Goal: Book appointment/travel/reservation

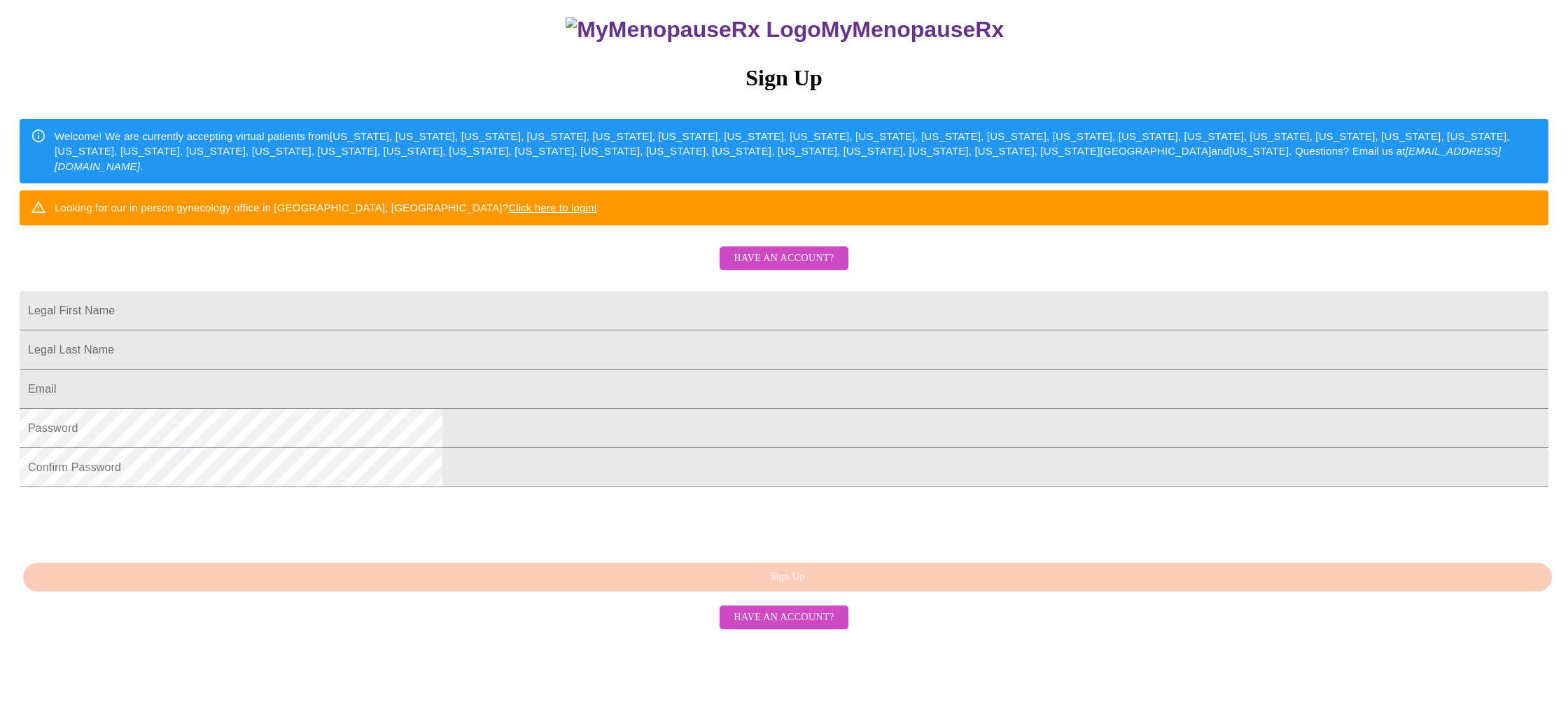
click at [805, 267] on span "Have an account?" at bounding box center [783, 258] width 100 height 18
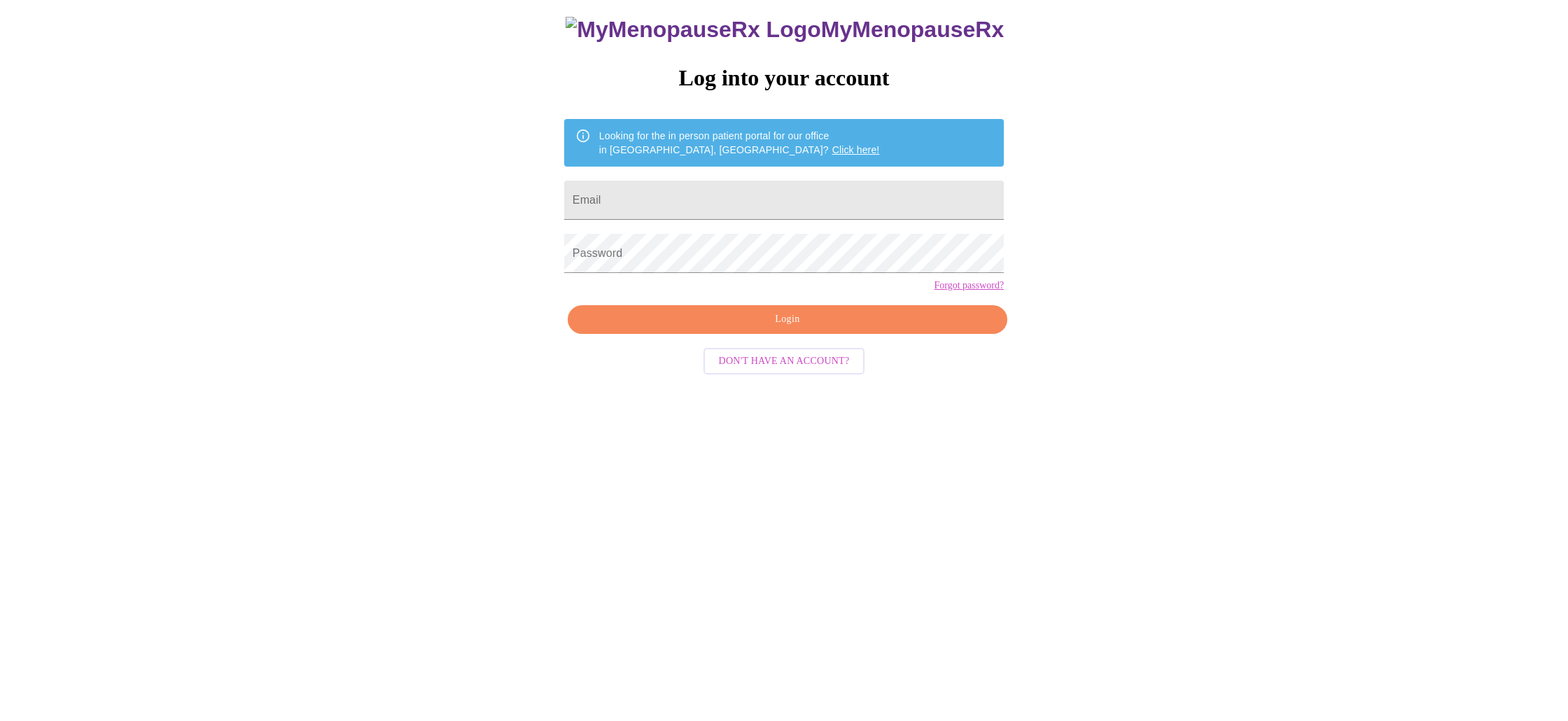
scroll to position [14, 0]
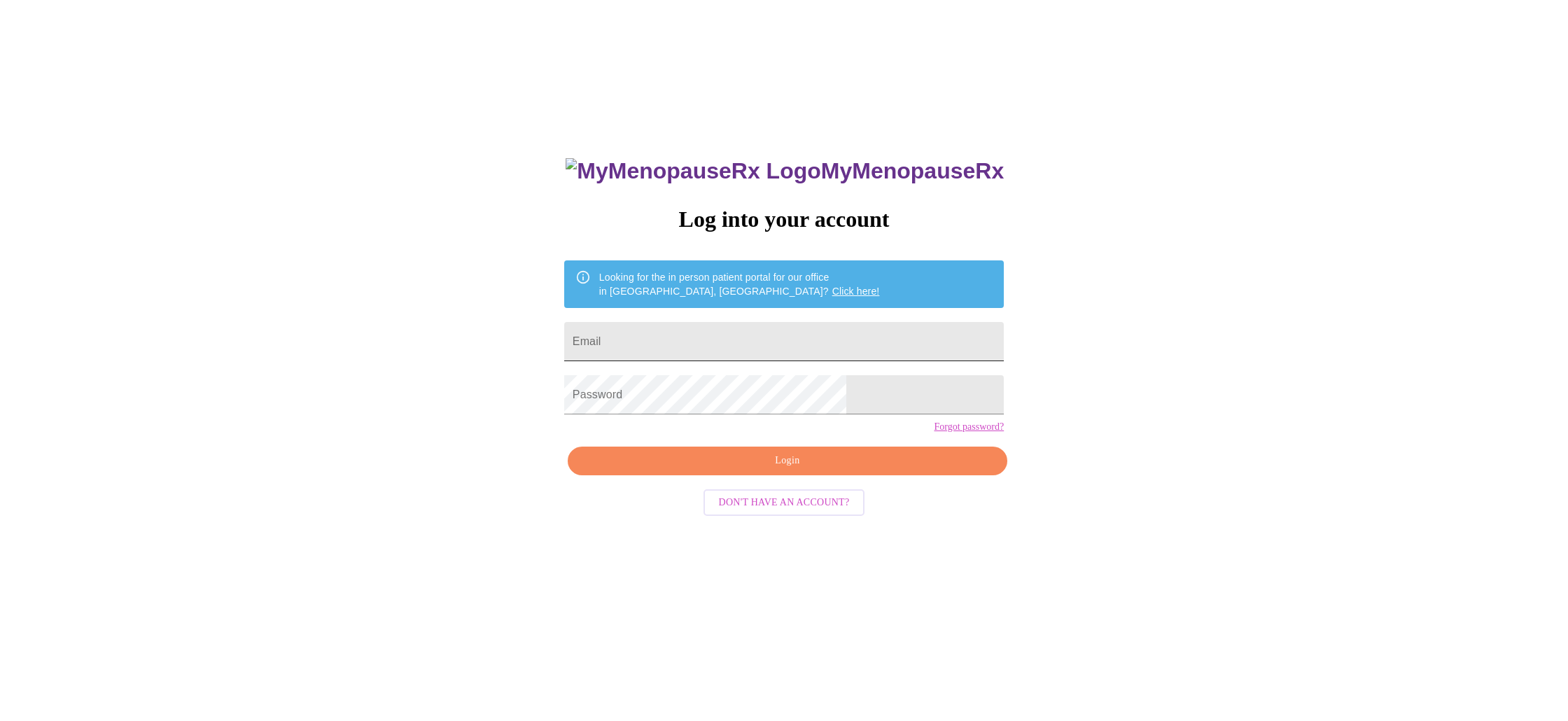
click at [691, 338] on input "Email" at bounding box center [784, 341] width 439 height 39
type input "[EMAIL_ADDRESS][DOMAIN_NAME]"
click at [753, 469] on span "Login" at bounding box center [787, 461] width 408 height 18
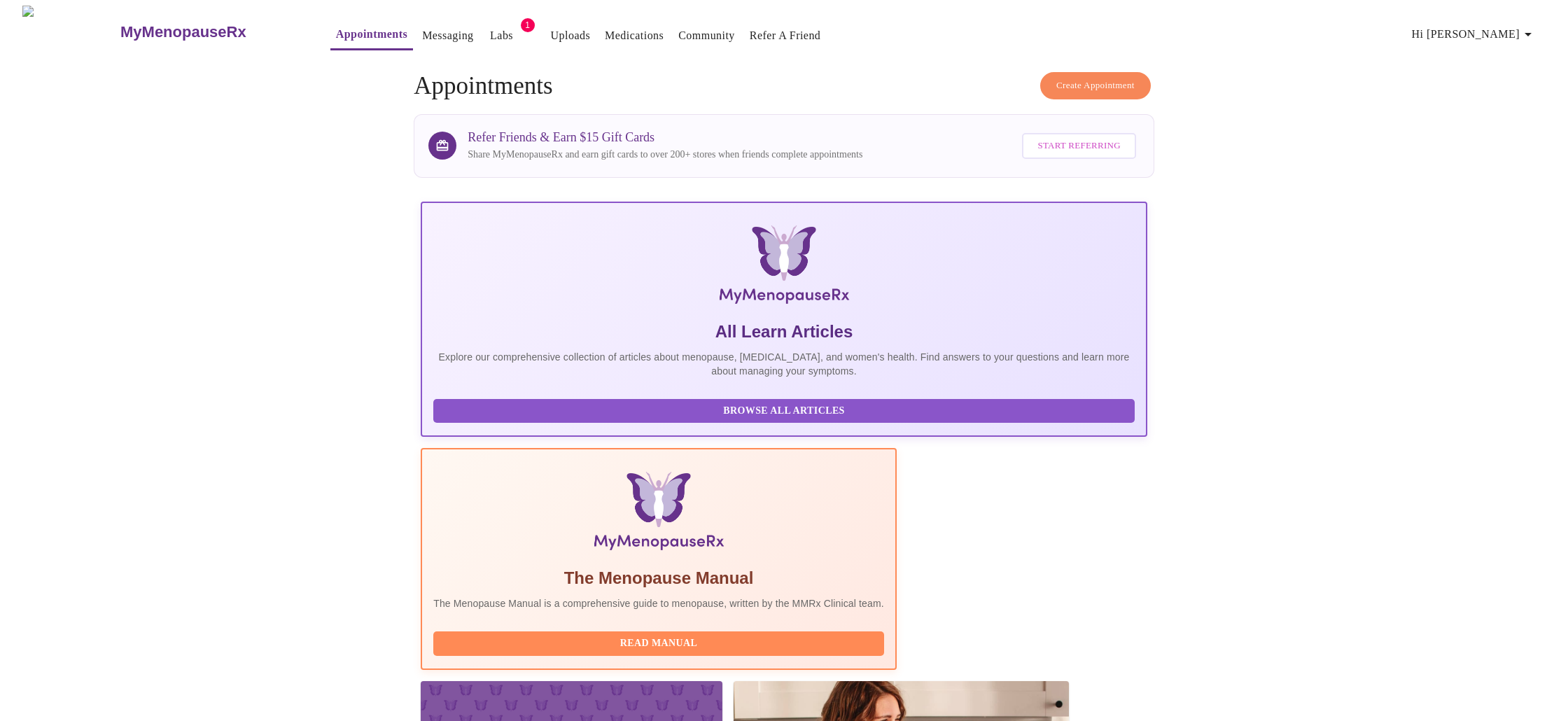
click at [490, 31] on link "Labs" at bounding box center [501, 36] width 23 height 20
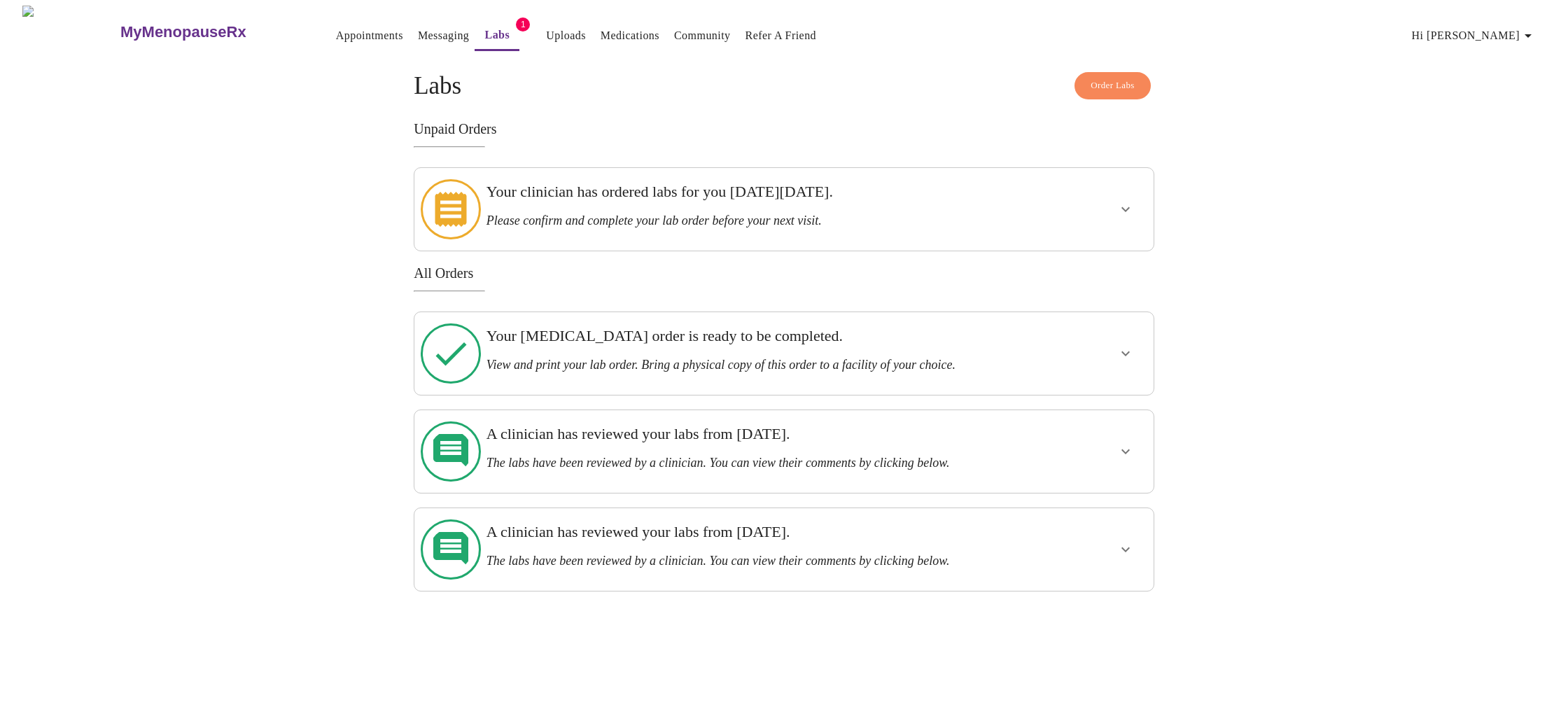
click at [1118, 201] on icon "show more" at bounding box center [1125, 209] width 17 height 17
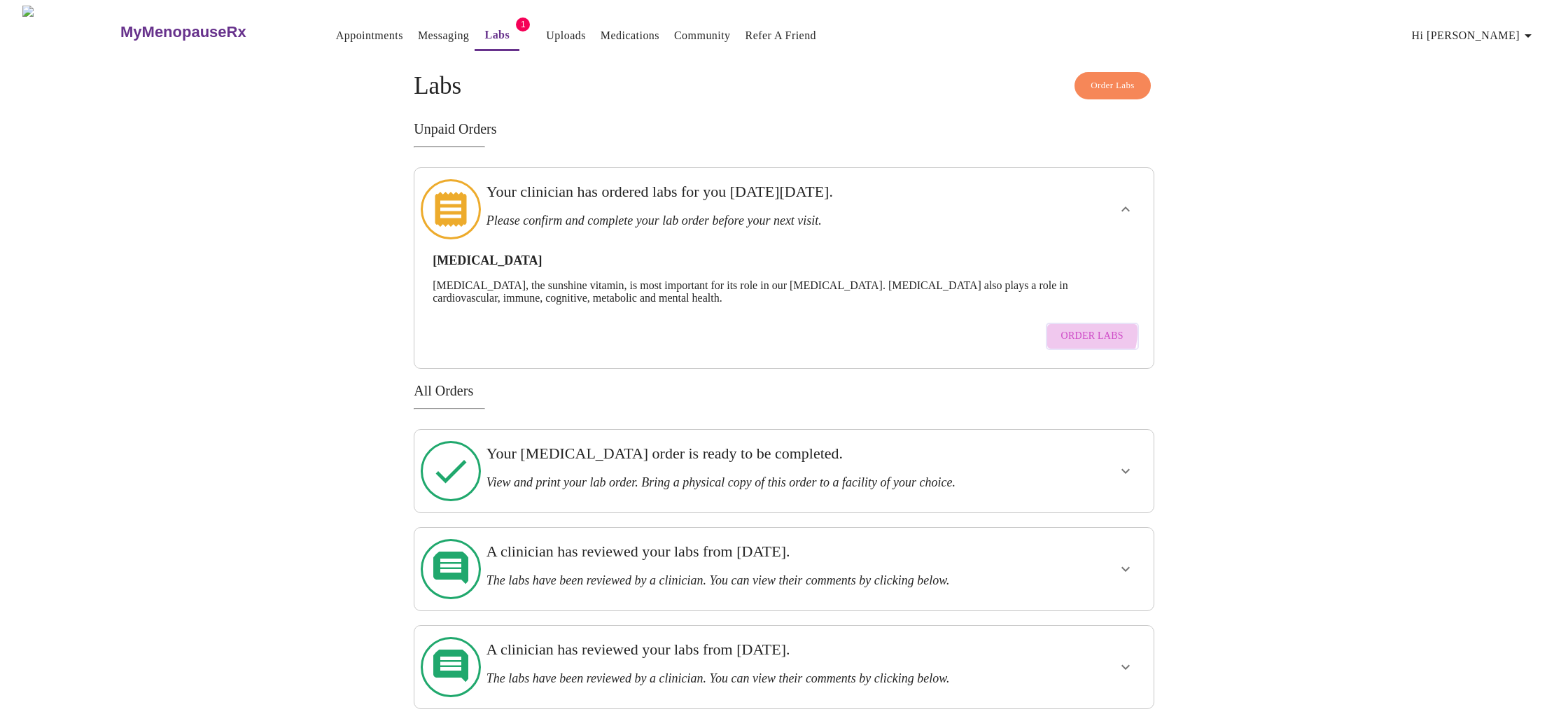
click at [1078, 327] on span "Order Labs" at bounding box center [1091, 336] width 62 height 18
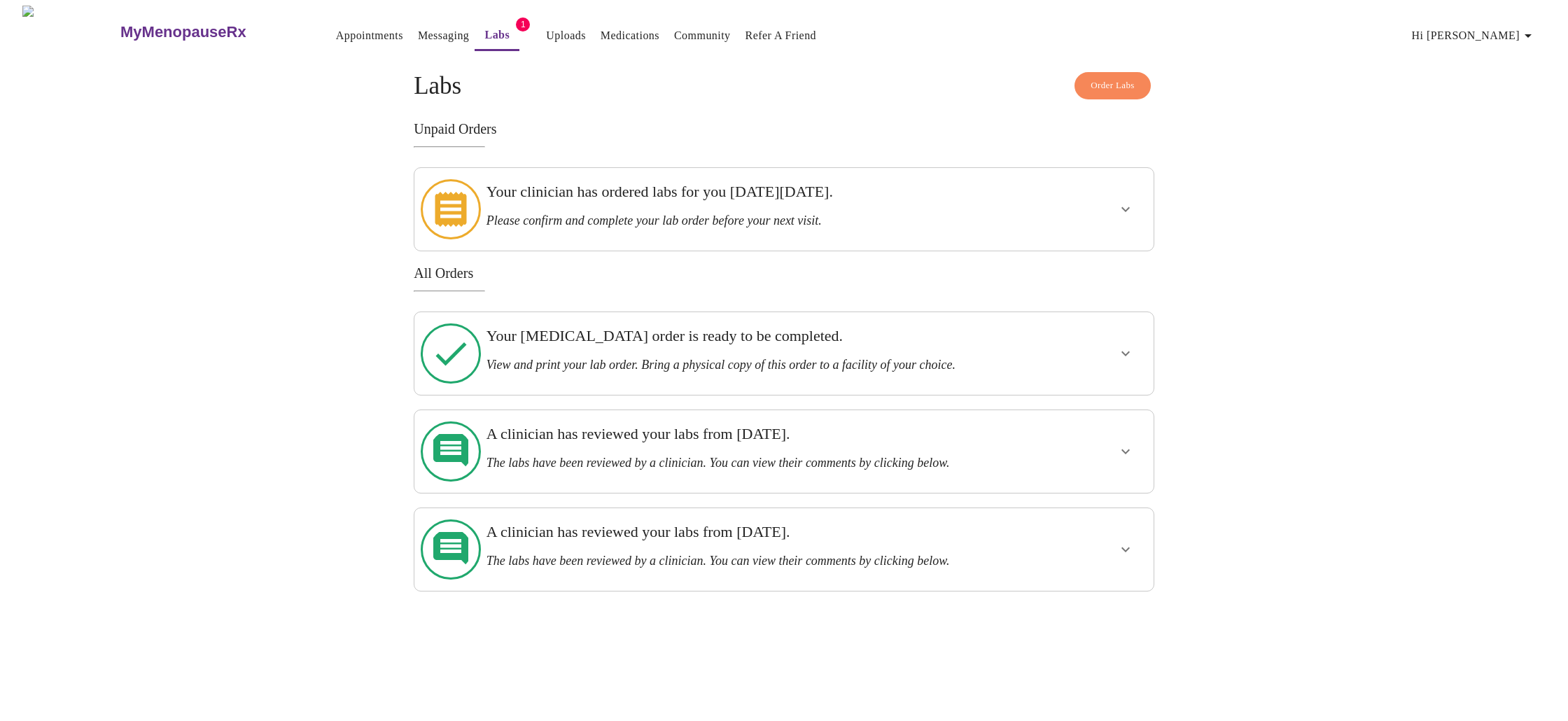
click at [765, 186] on h3 "Your clinician has ordered labs for you [DATE][DATE]." at bounding box center [748, 191] width 524 height 18
drag, startPoint x: 773, startPoint y: 201, endPoint x: 1322, endPoint y: 211, distance: 549.1
click at [775, 200] on h3 "Your clinician has ordered labs for you [DATE][DATE]." at bounding box center [748, 191] width 524 height 18
click at [1125, 201] on icon "show more" at bounding box center [1125, 209] width 17 height 17
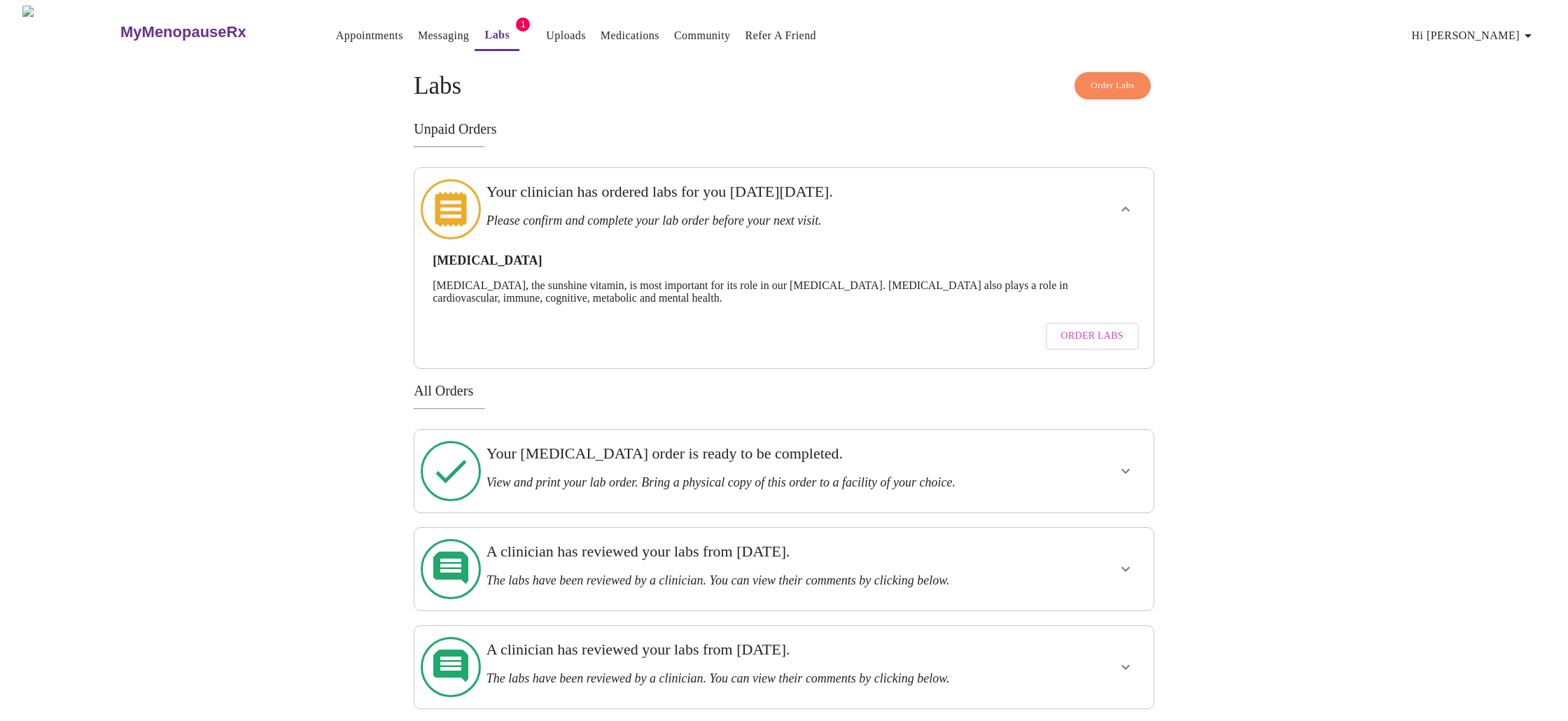
click at [1073, 328] on span "Order Labs" at bounding box center [1091, 336] width 62 height 18
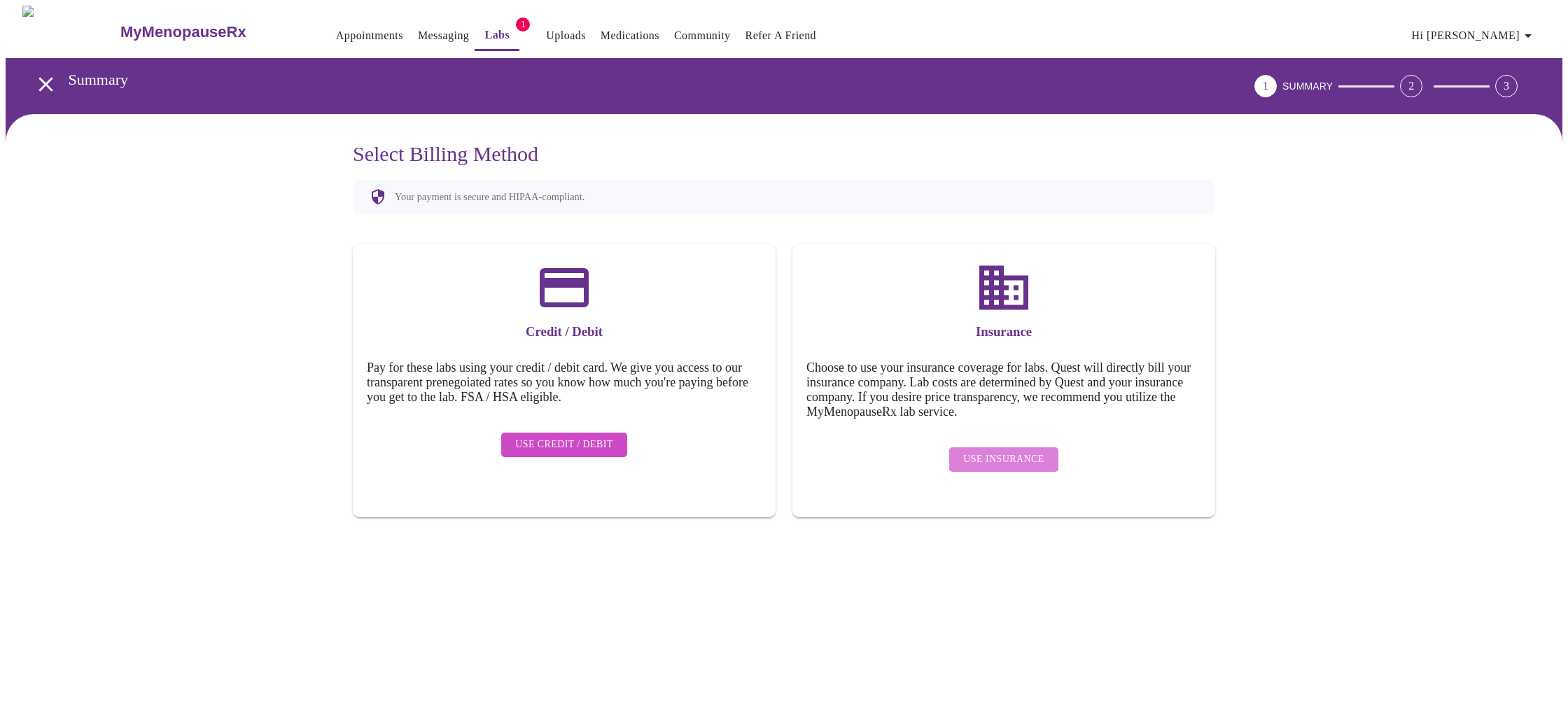
click at [1017, 451] on span "Use Insurance" at bounding box center [1004, 460] width 81 height 18
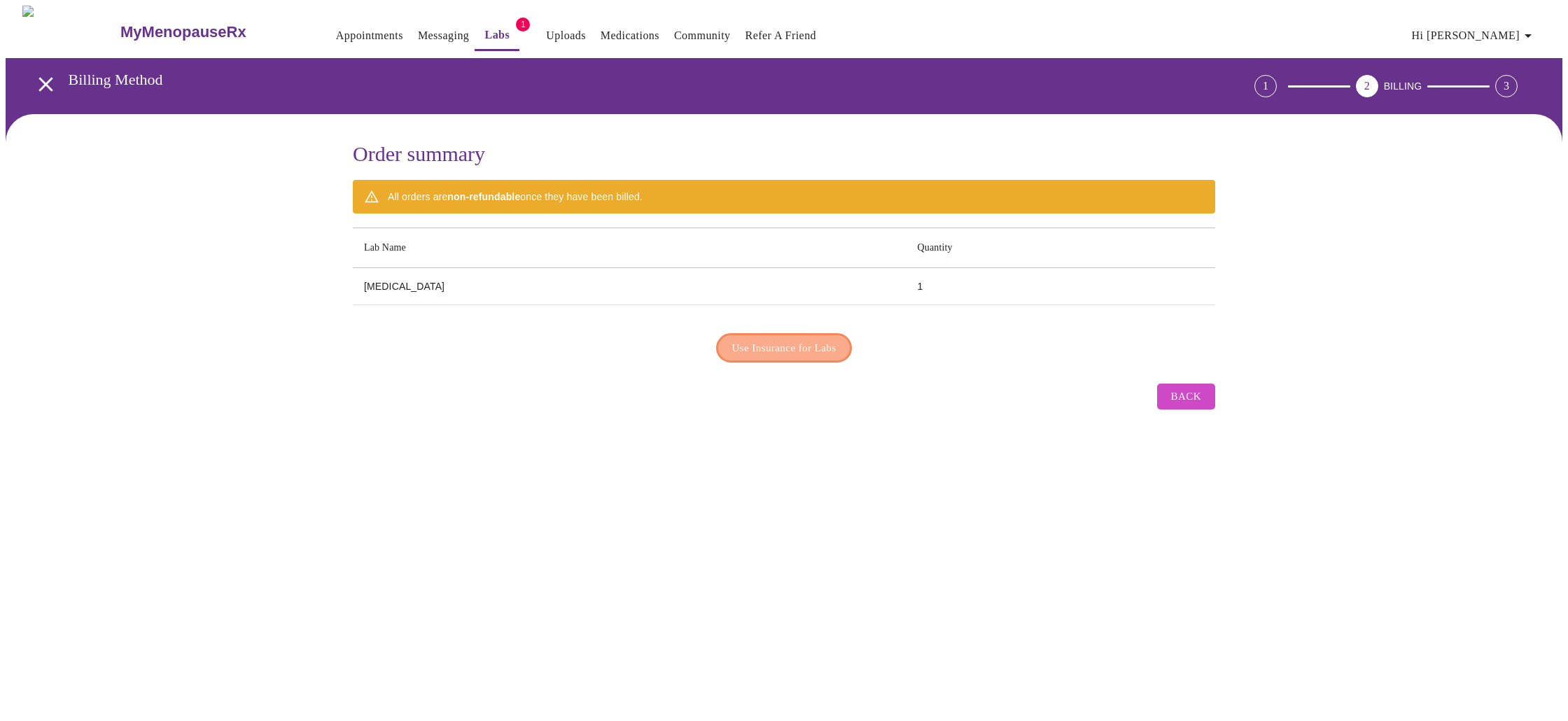
click at [808, 338] on span "Use Insurance for Labs" at bounding box center [784, 347] width 105 height 18
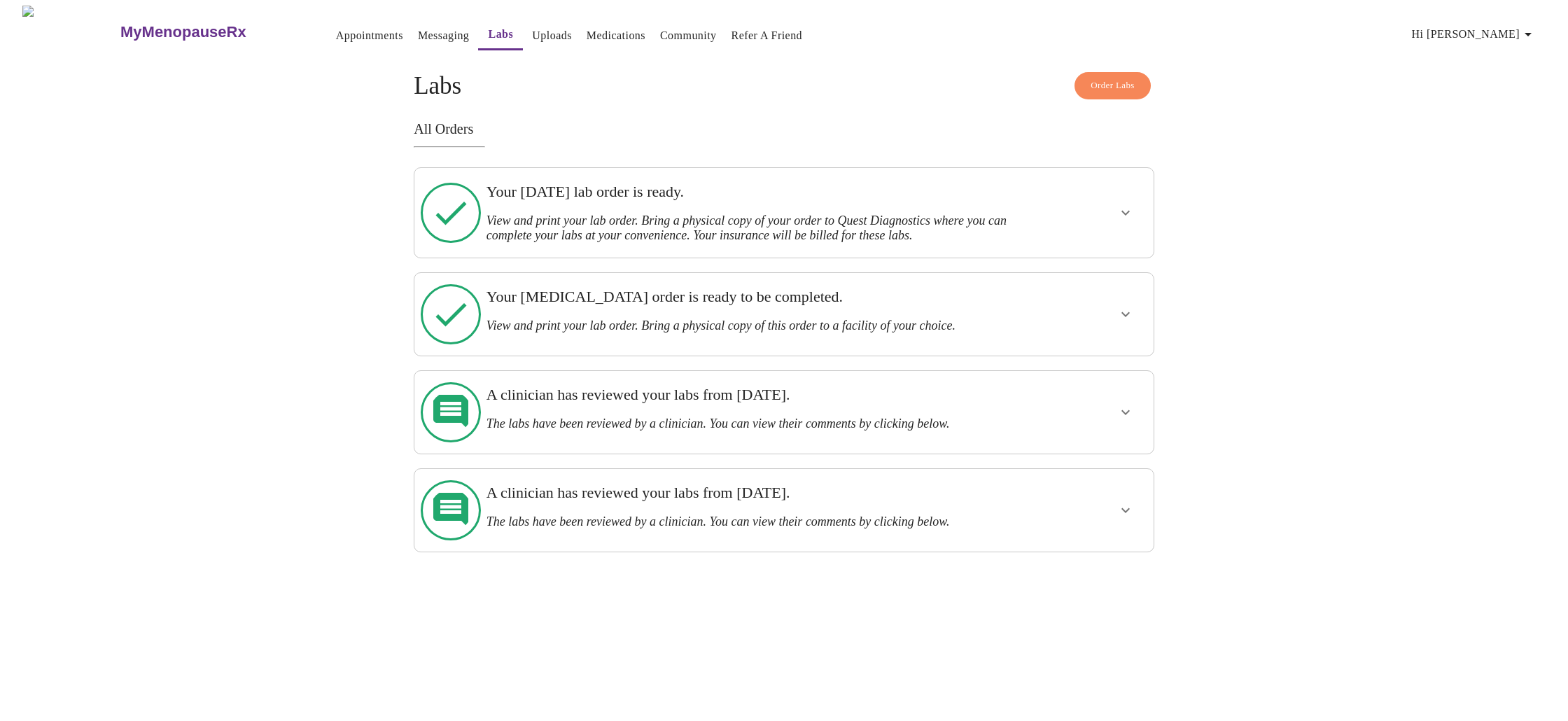
click at [1099, 222] on div at bounding box center [1087, 212] width 121 height 78
click at [1119, 215] on icon "show more" at bounding box center [1125, 212] width 17 height 17
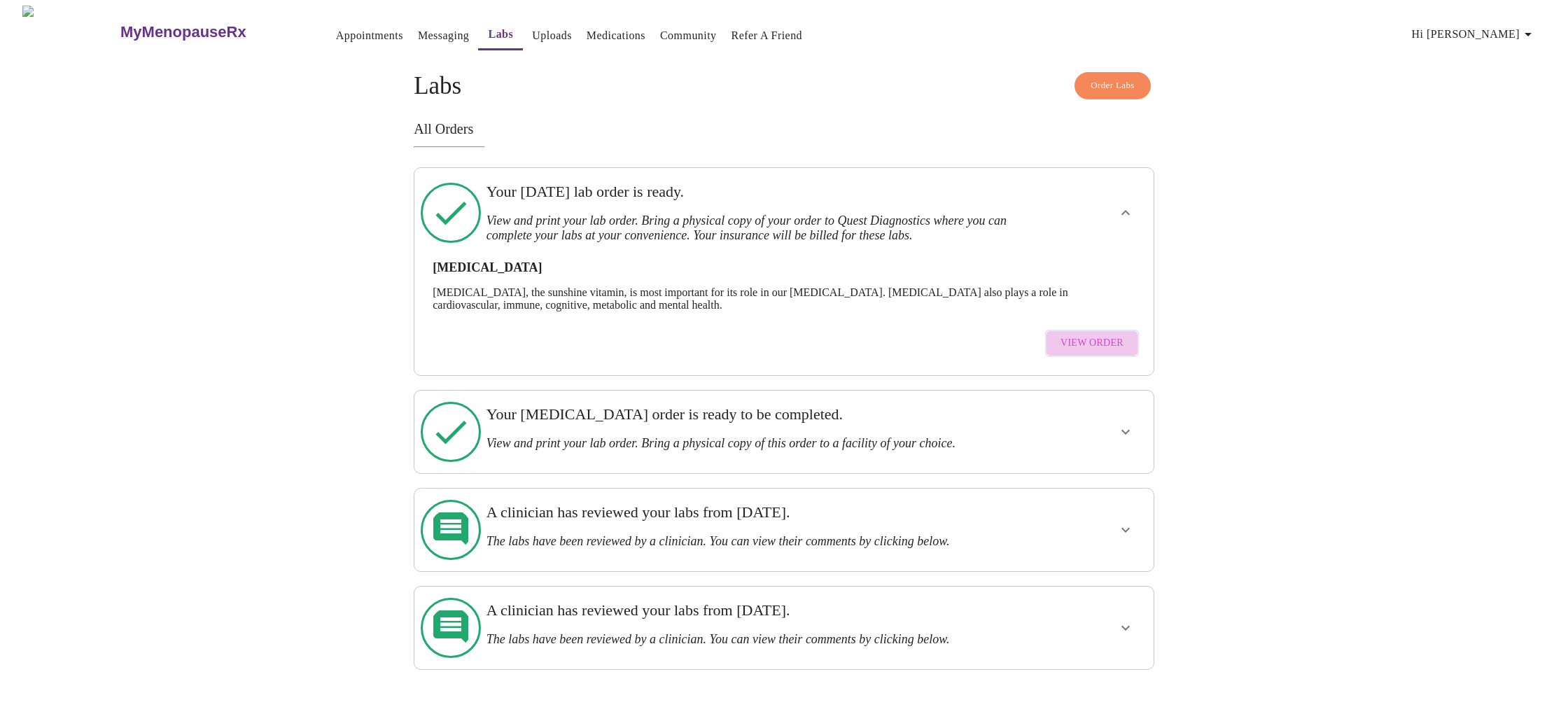
click at [1104, 338] on span "View Order" at bounding box center [1092, 343] width 63 height 18
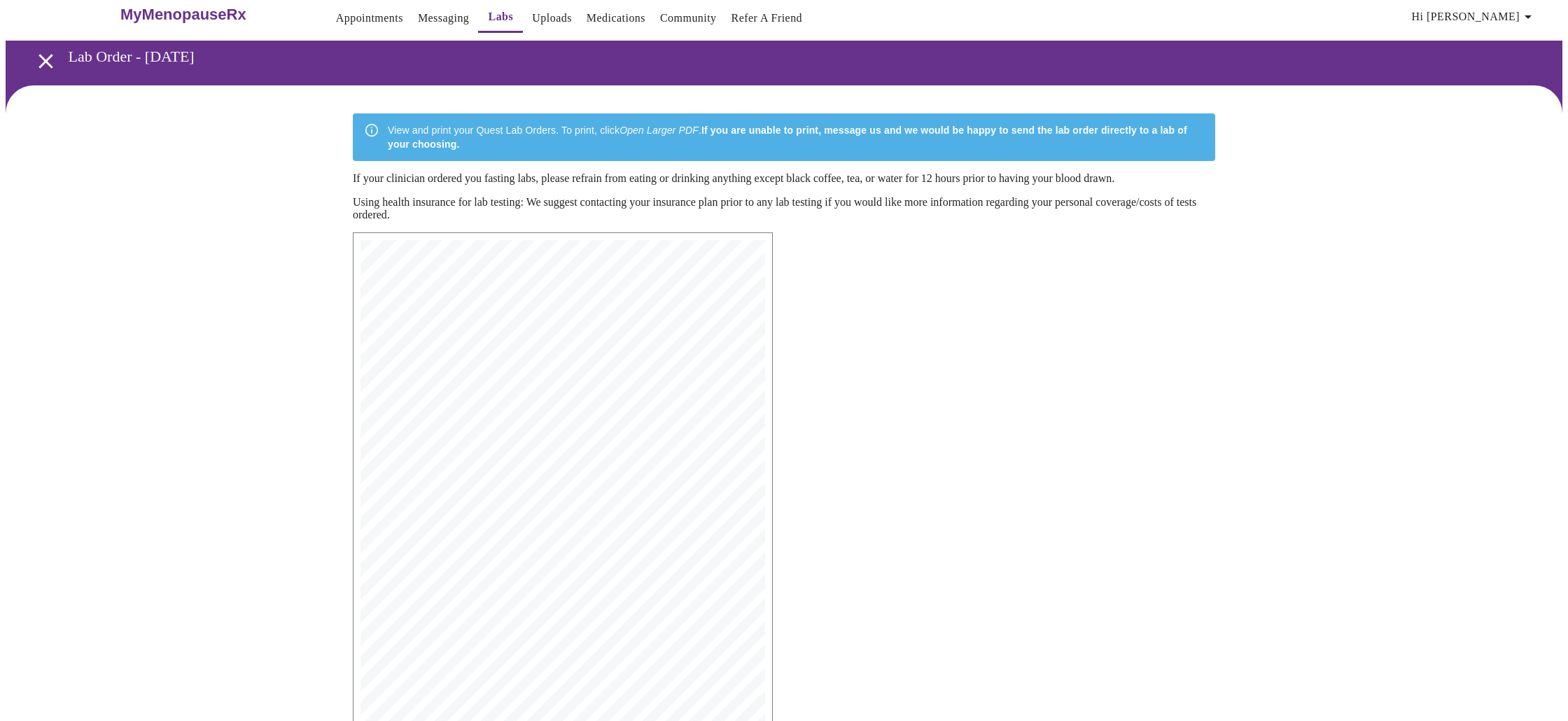
scroll to position [139, 0]
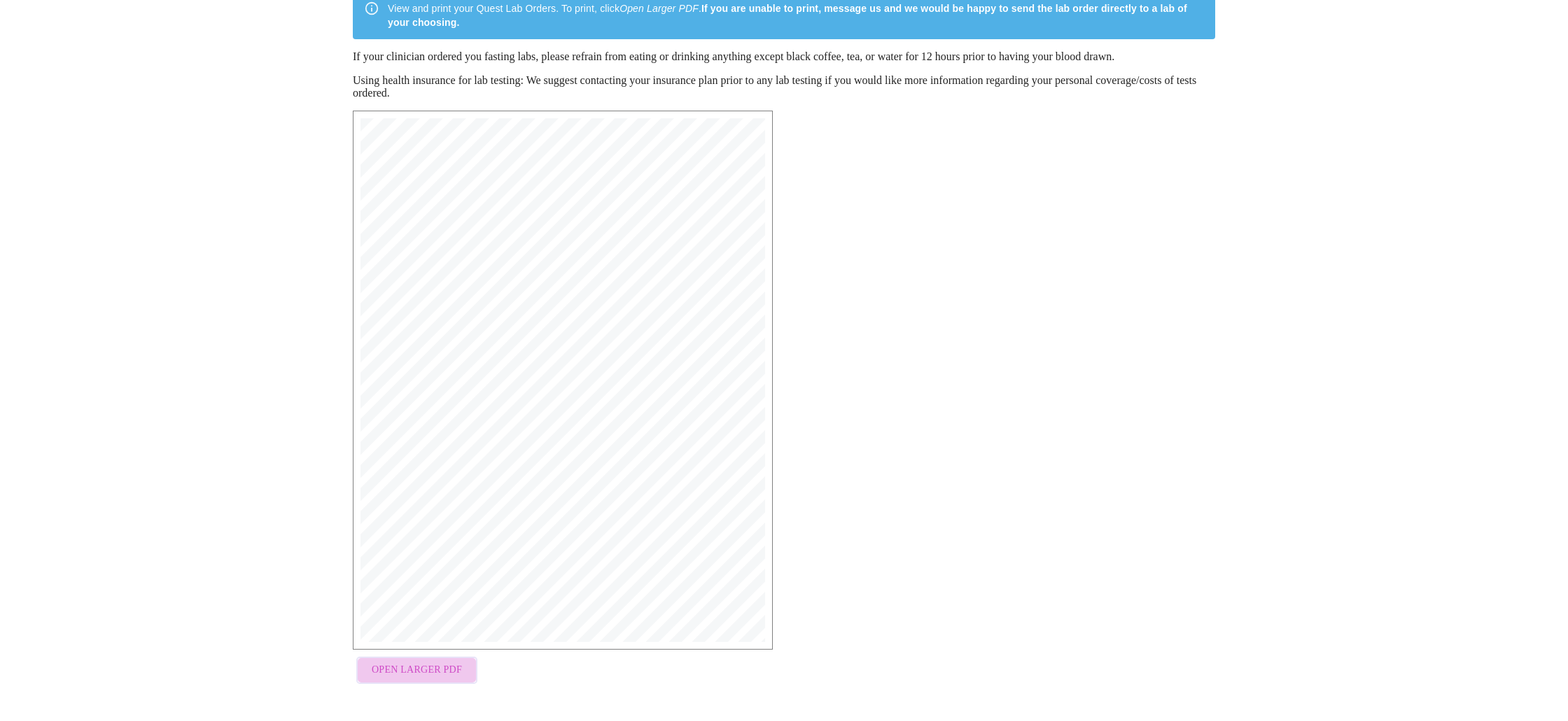
click at [444, 673] on span "Open Larger PDF" at bounding box center [417, 670] width 91 height 18
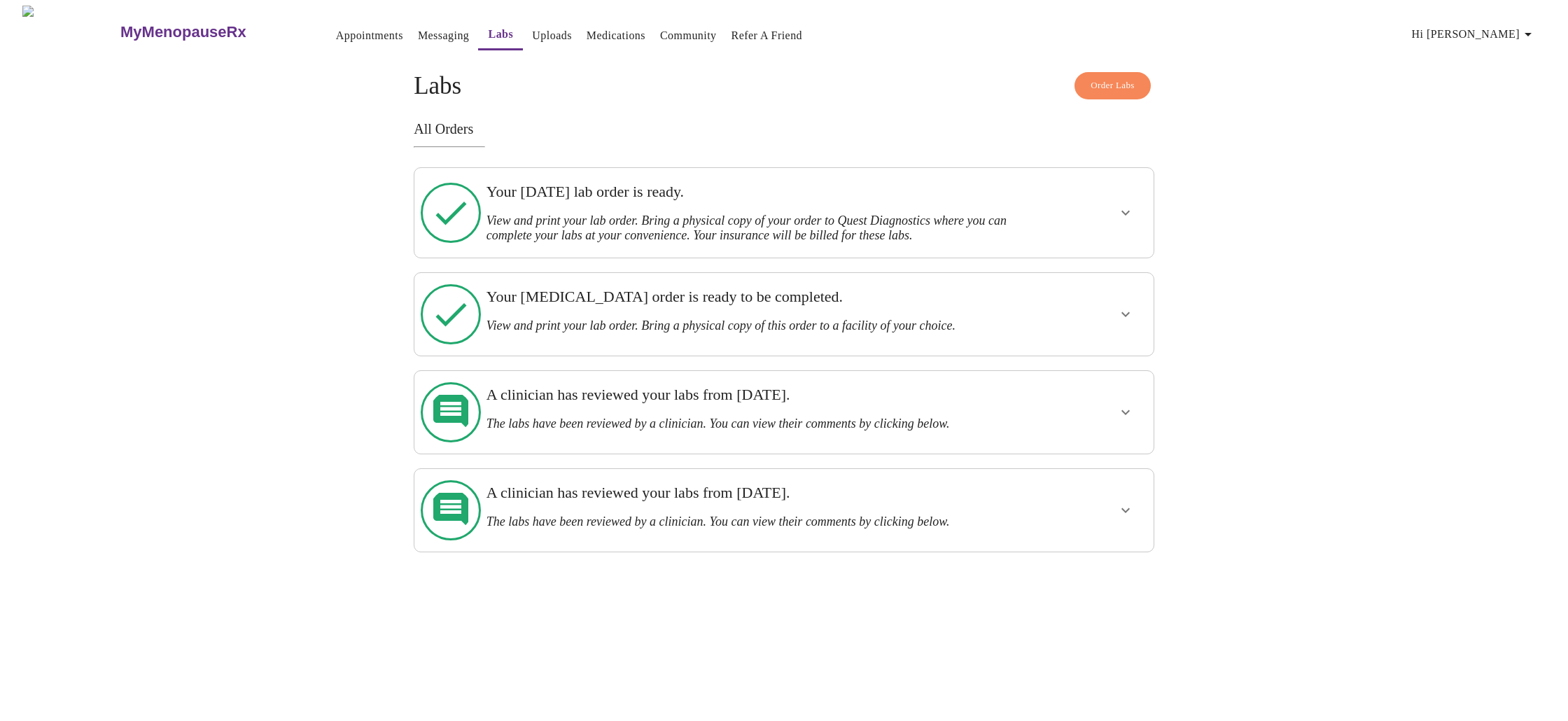
click at [417, 26] on link "Messaging" at bounding box center [443, 36] width 51 height 20
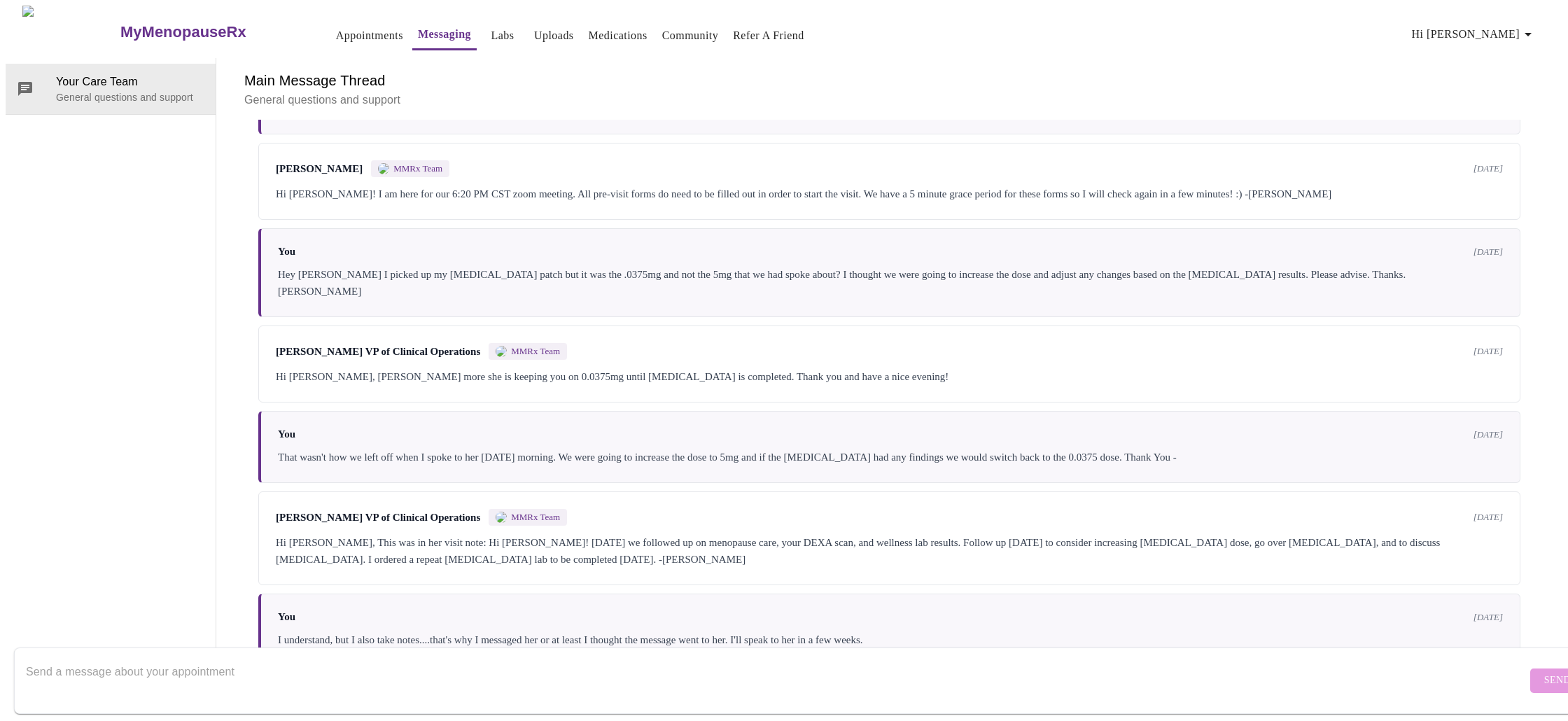
scroll to position [3388, 0]
click at [246, 667] on textarea "Send a message about your appointment" at bounding box center [776, 680] width 1501 height 44
type textarea "Can you tell me why I was charged $113.19 for my last appointment on 7/26? Than…"
click at [1544, 672] on span "Send" at bounding box center [1557, 681] width 27 height 18
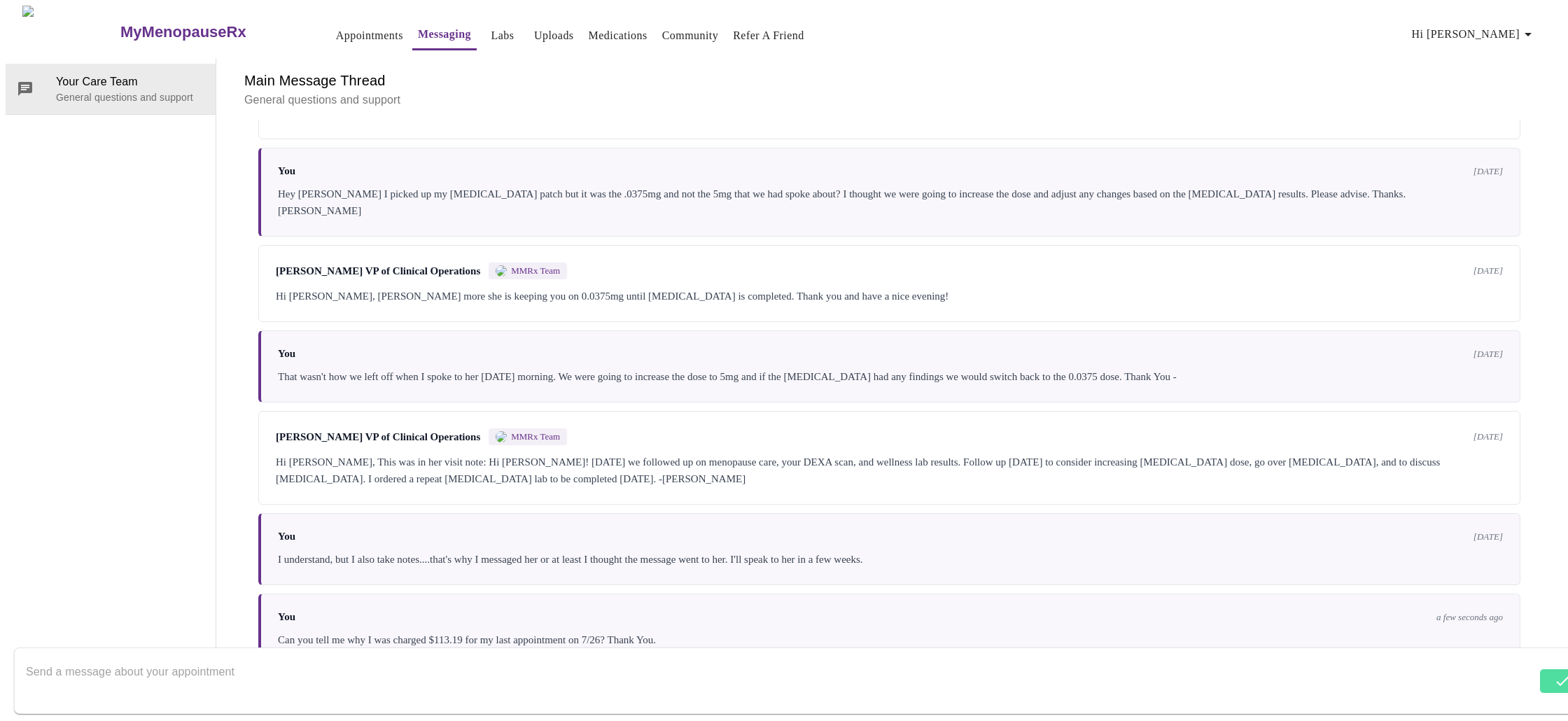
click at [336, 31] on link "Appointments" at bounding box center [369, 36] width 67 height 20
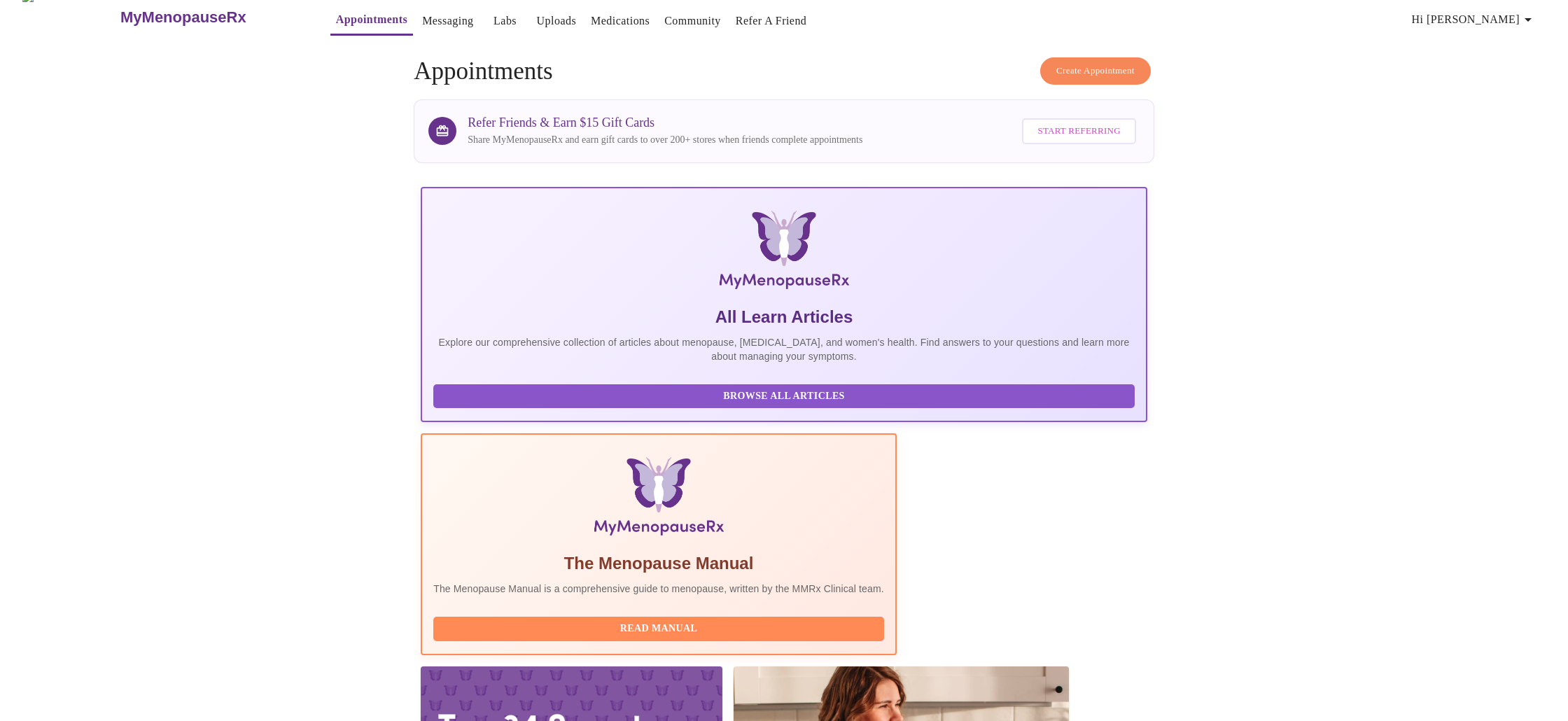
scroll to position [18, 0]
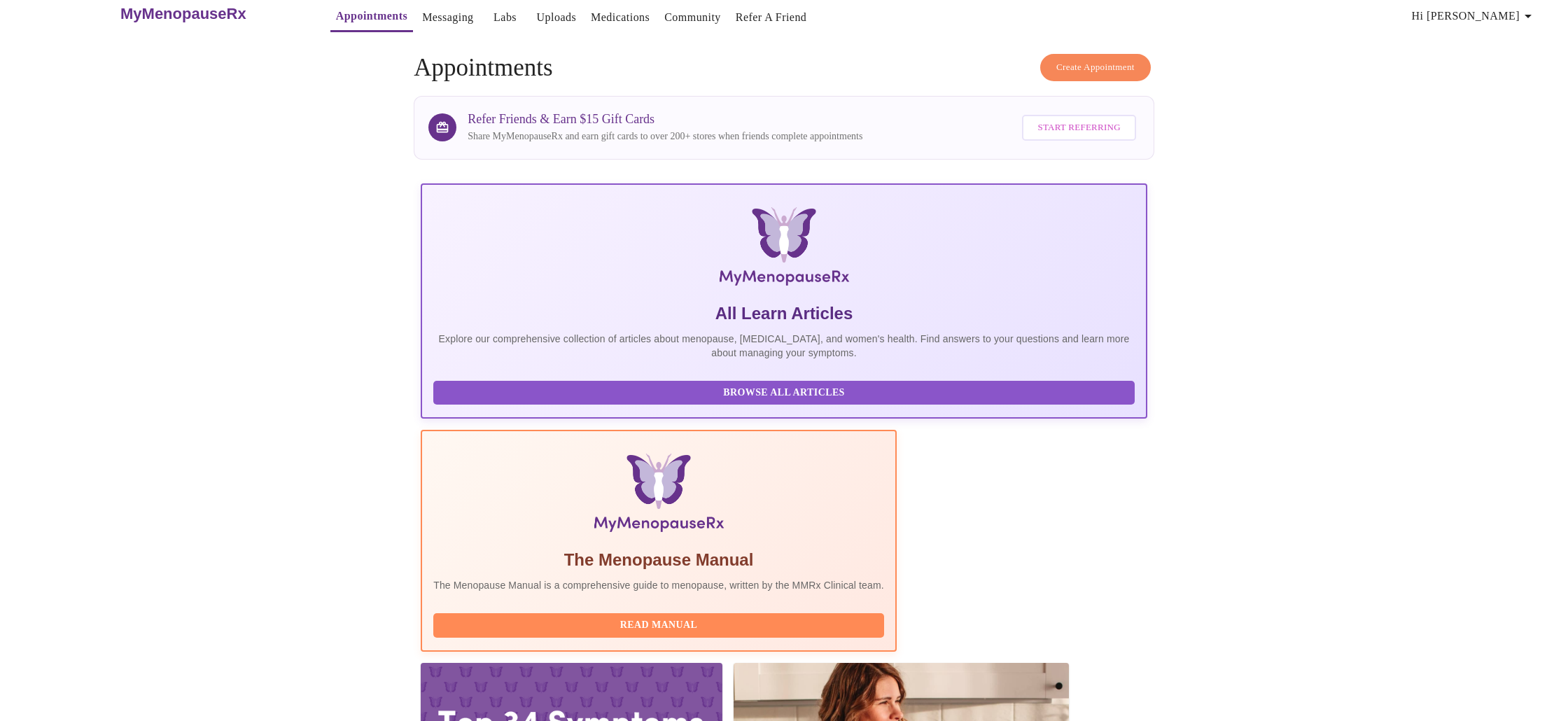
click at [1084, 62] on span "Create Appointment" at bounding box center [1094, 67] width 78 height 16
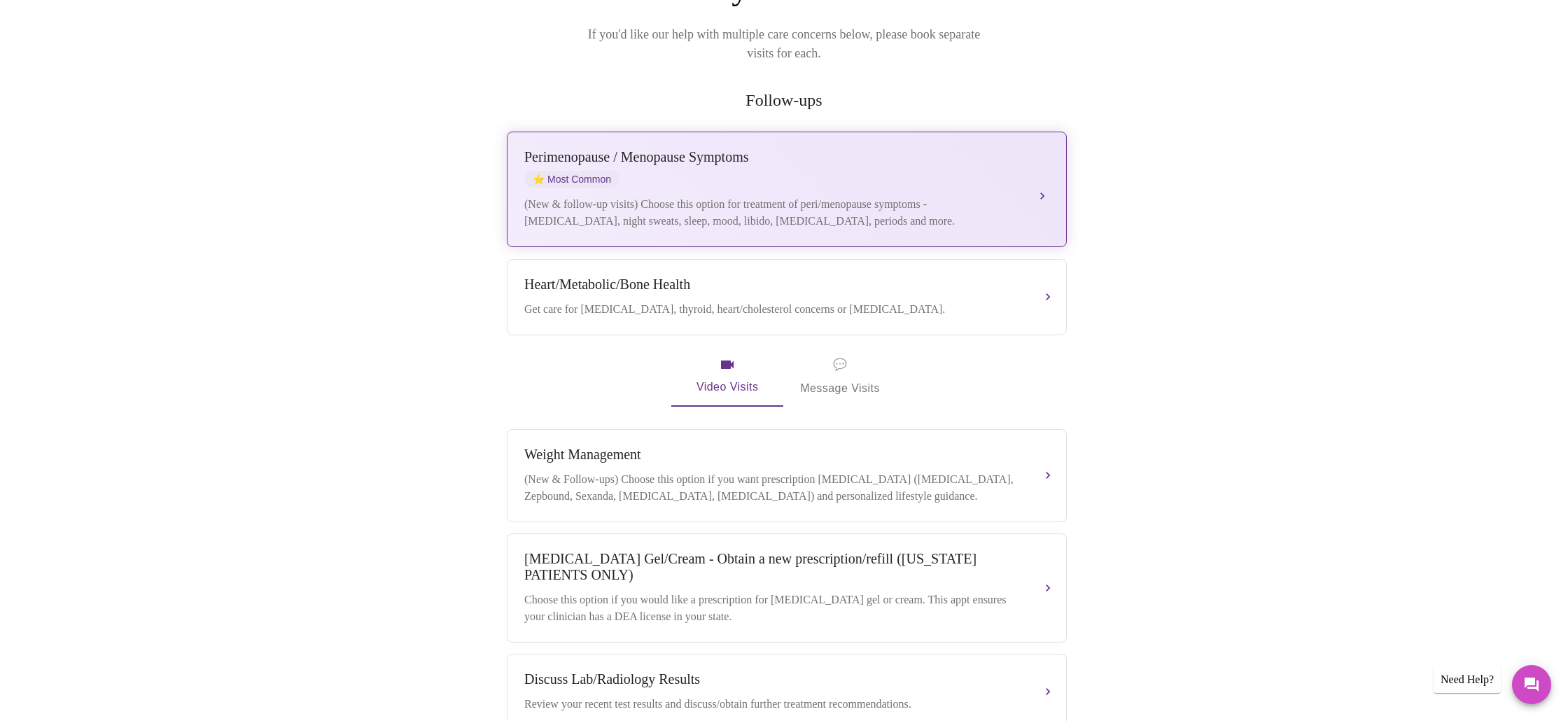
scroll to position [187, 0]
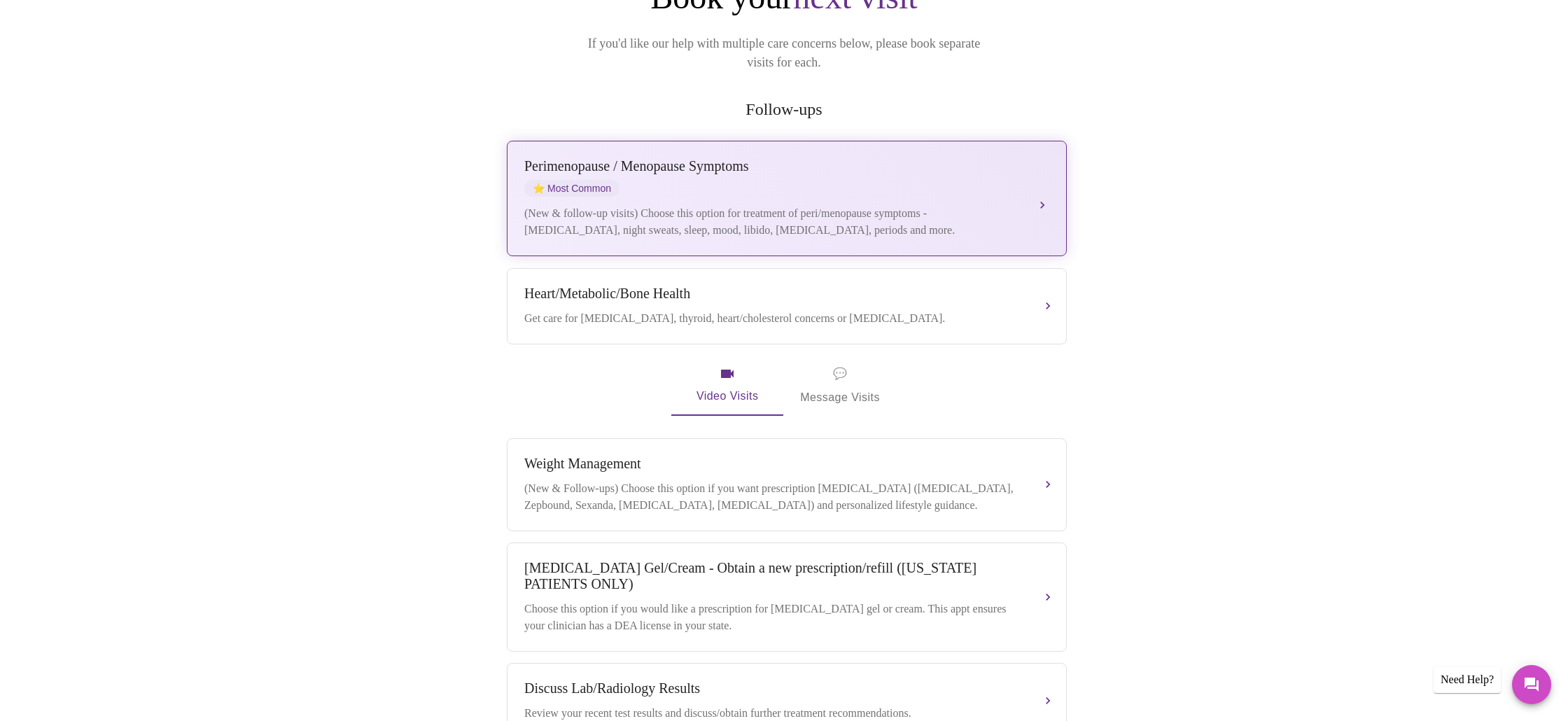
click at [1016, 205] on div "(New & follow-up visits) Choose this option for treatment of peri/menopause sym…" at bounding box center [773, 222] width 497 height 34
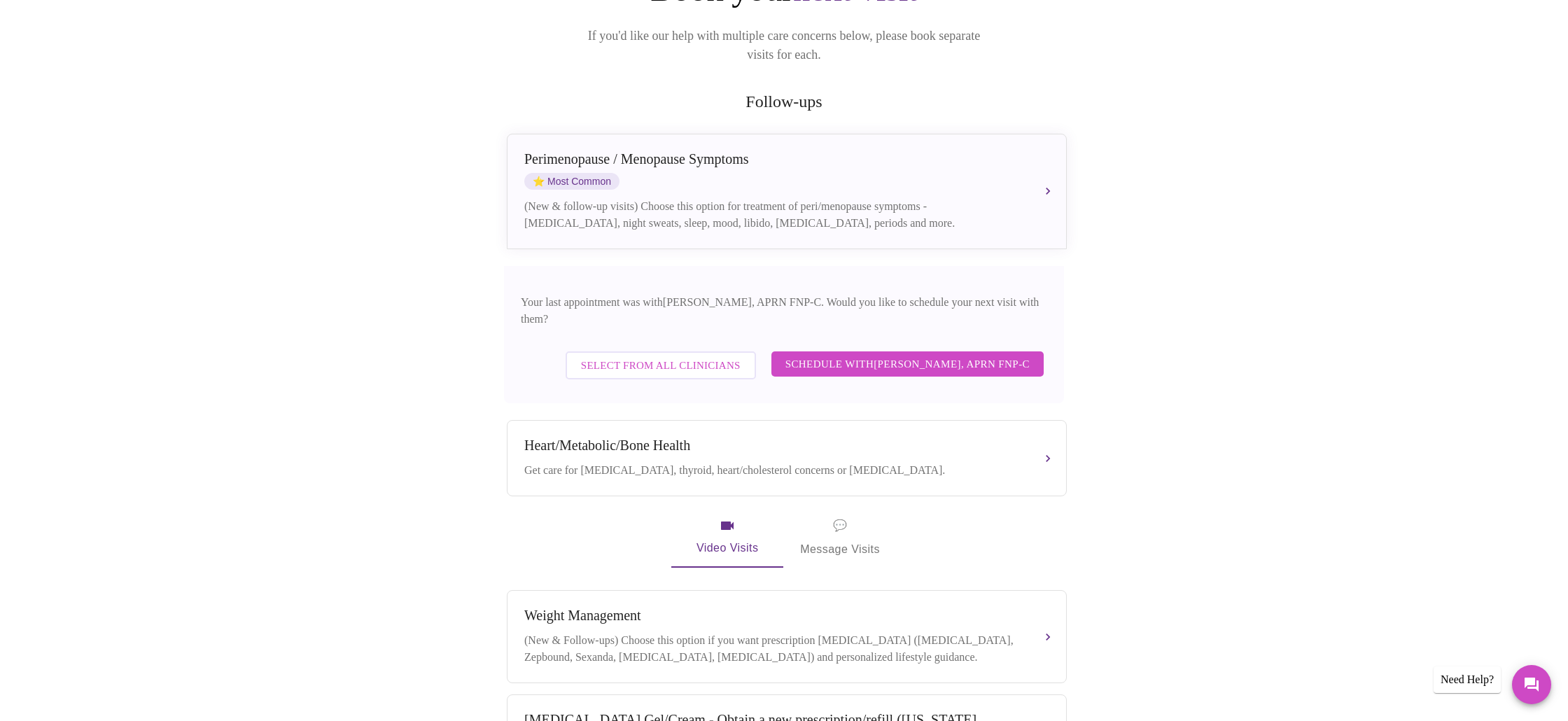
scroll to position [193, 0]
click at [929, 352] on button "Schedule with [PERSON_NAME], APRN FNP-C" at bounding box center [908, 365] width 272 height 26
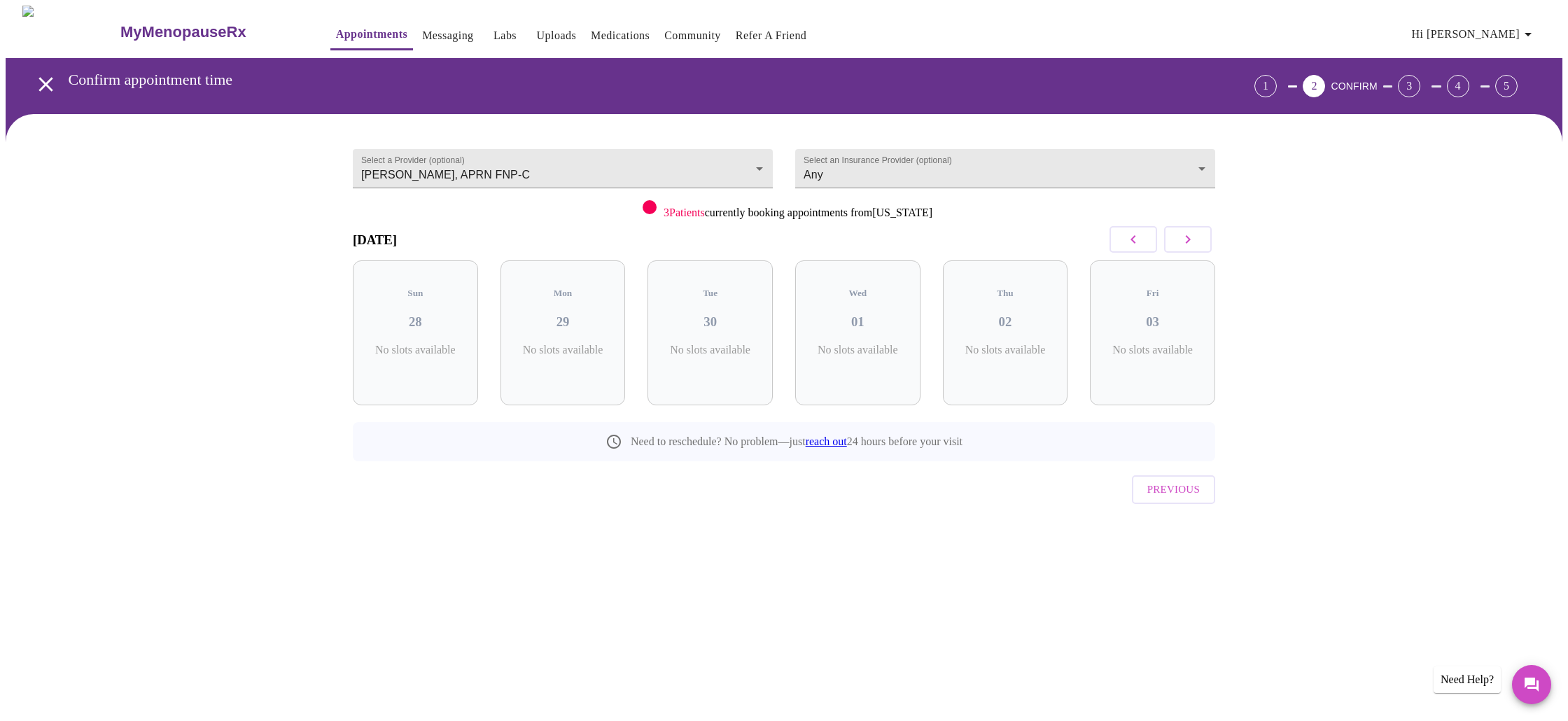
click at [1174, 235] on button "button" at bounding box center [1188, 239] width 47 height 27
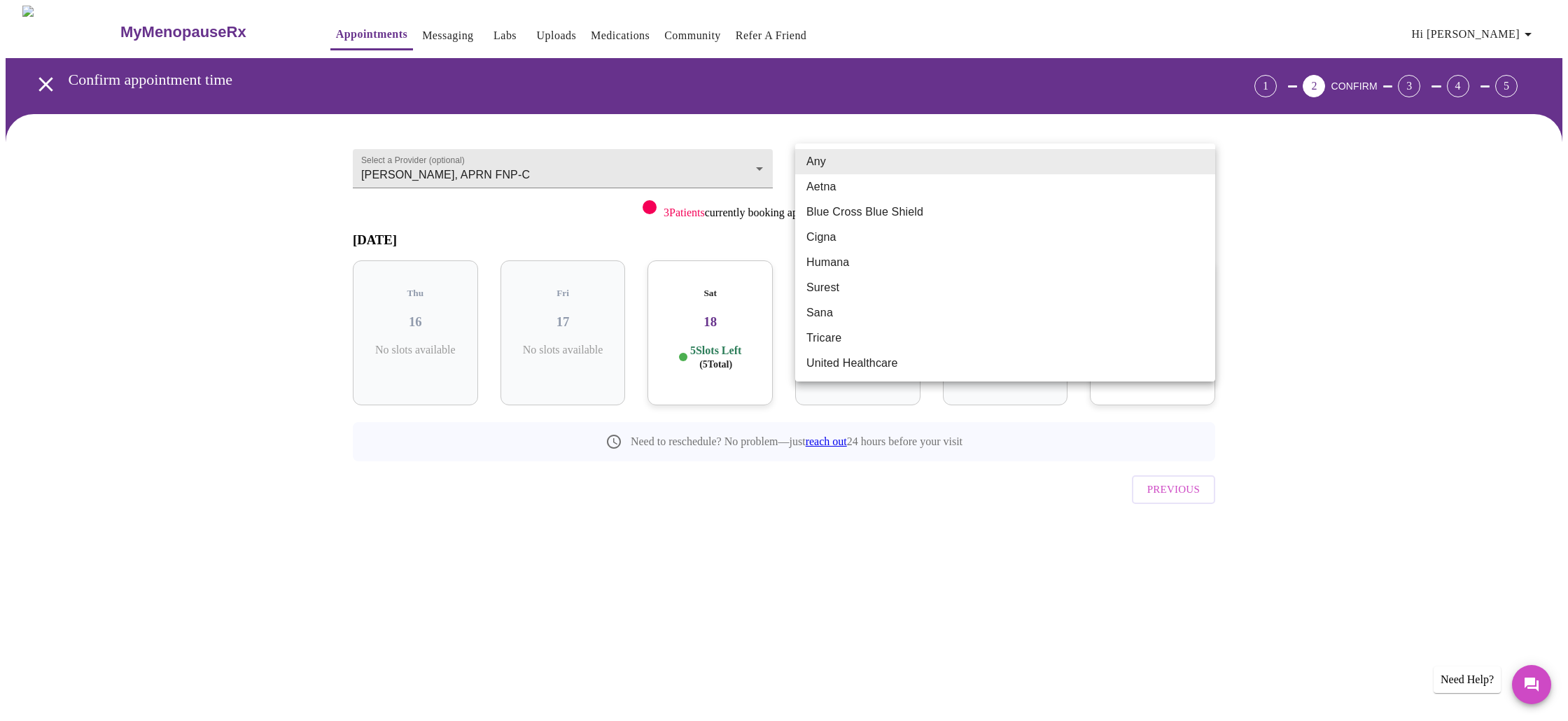
click at [1174, 159] on body "MyMenopauseRx Appointments Messaging Labs Uploads Medications Community Refer a…" at bounding box center [784, 290] width 1557 height 568
click at [859, 357] on li "United Healthcare" at bounding box center [1006, 363] width 420 height 26
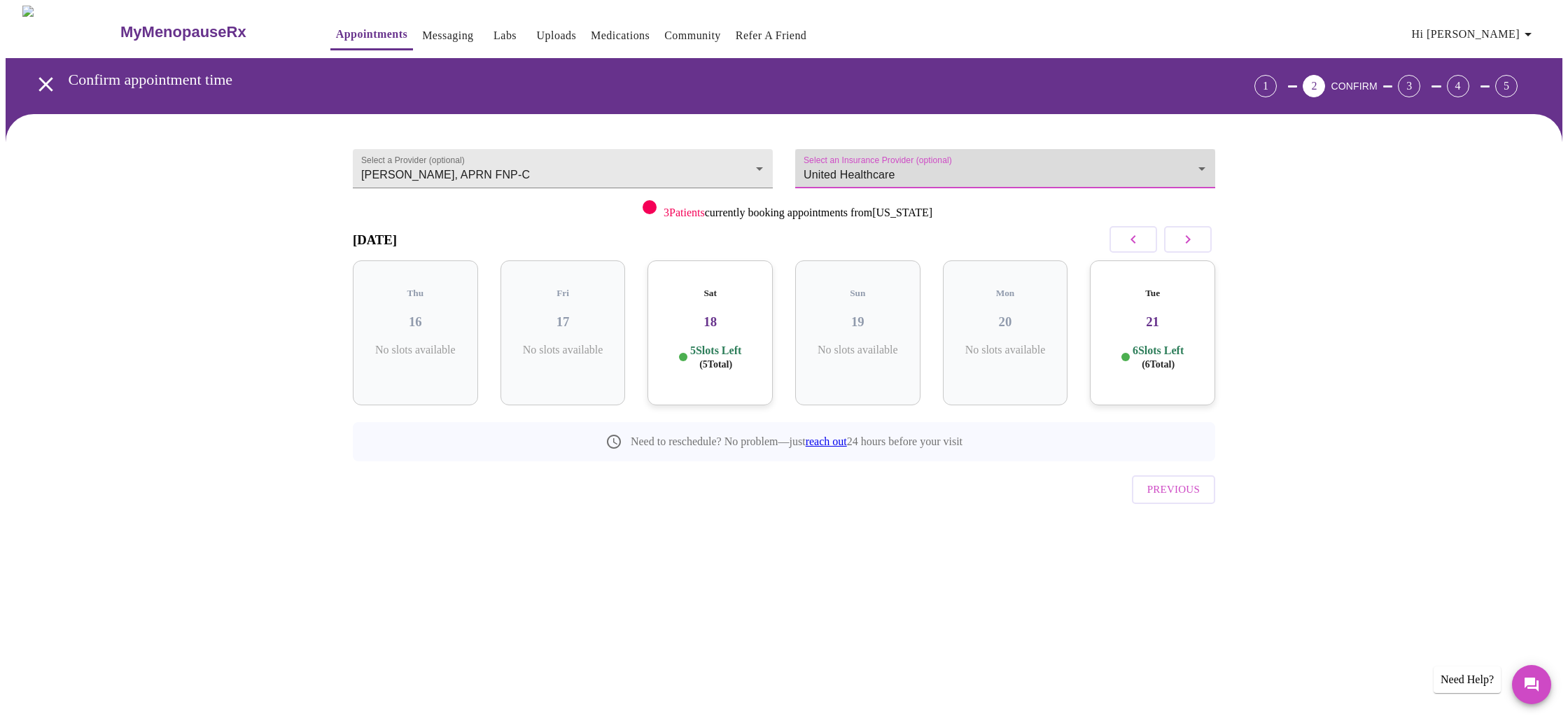
type input "United Healthcare"
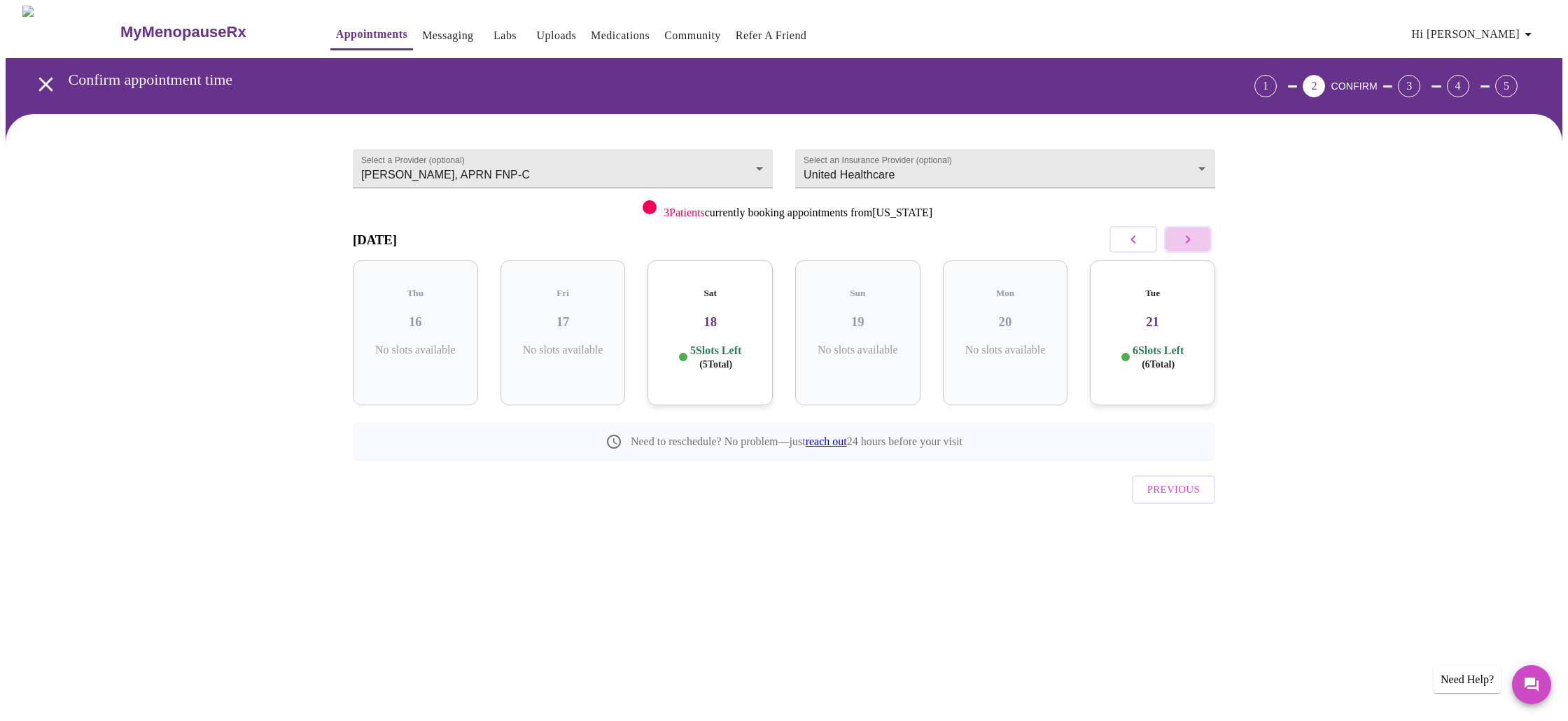
click at [1192, 243] on icon "button" at bounding box center [1187, 239] width 17 height 17
click at [1193, 242] on icon "button" at bounding box center [1187, 239] width 17 height 17
click at [567, 343] on p "4 Slots Left ( 11 Total)" at bounding box center [568, 357] width 51 height 28
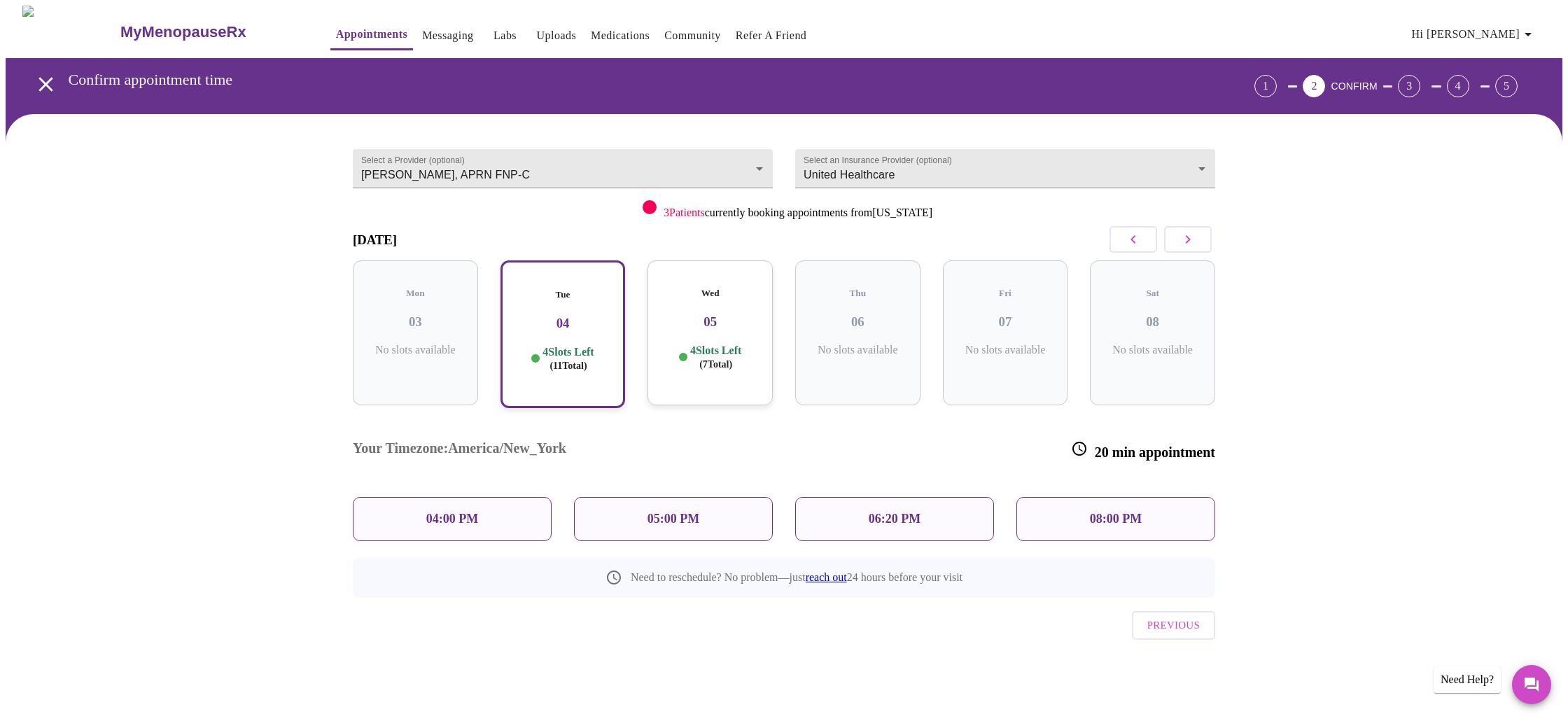
click at [1109, 512] on p "08:00 PM" at bounding box center [1115, 519] width 51 height 15
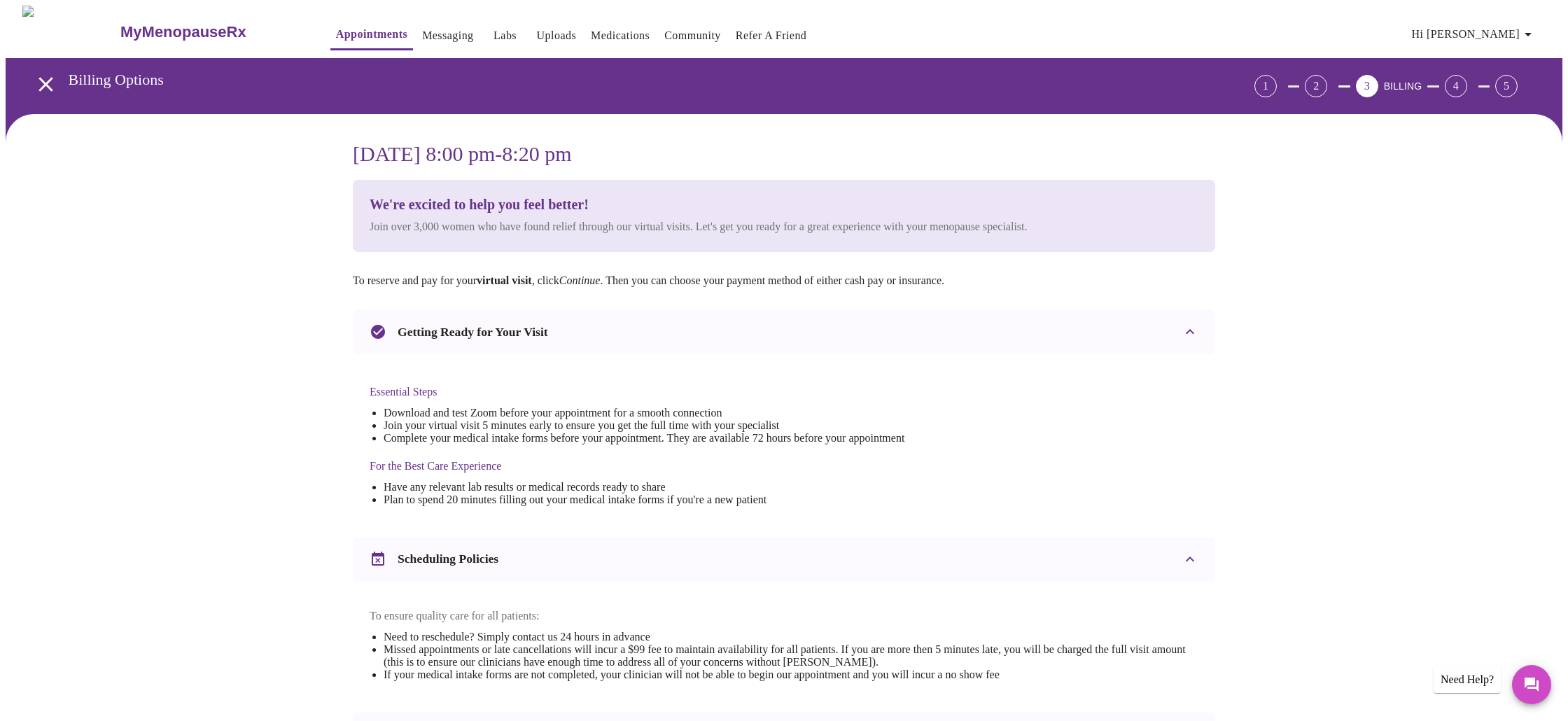
scroll to position [293, 0]
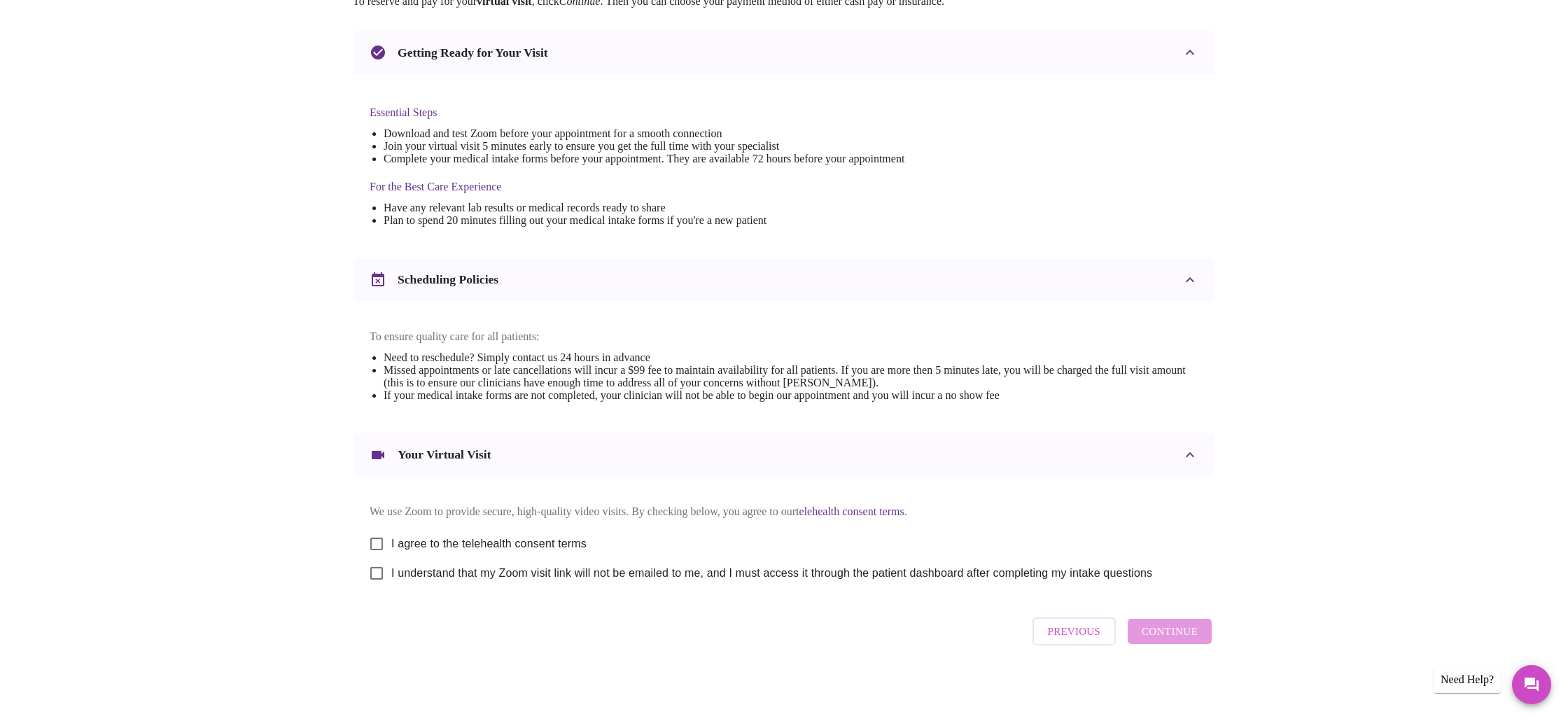
click at [1171, 641] on div "Previous Continue" at bounding box center [1122, 631] width 187 height 42
click at [377, 538] on input "I agree to the telehealth consent terms" at bounding box center [377, 543] width 30 height 30
checkbox input "true"
click at [374, 567] on input "I understand that my Zoom visit link will not be emailed to me, and I must acce…" at bounding box center [377, 573] width 30 height 30
checkbox input "true"
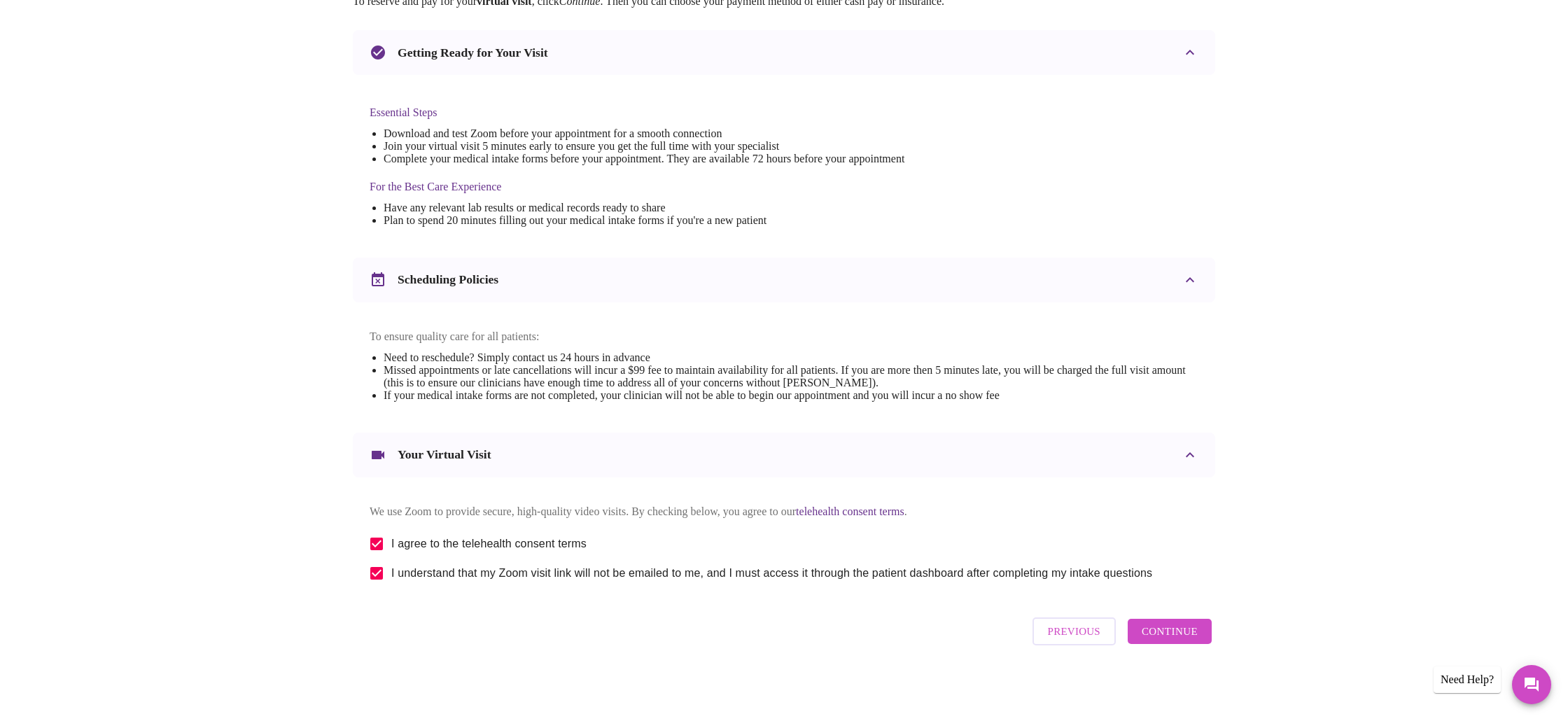
click at [1188, 640] on span "Continue" at bounding box center [1169, 631] width 56 height 18
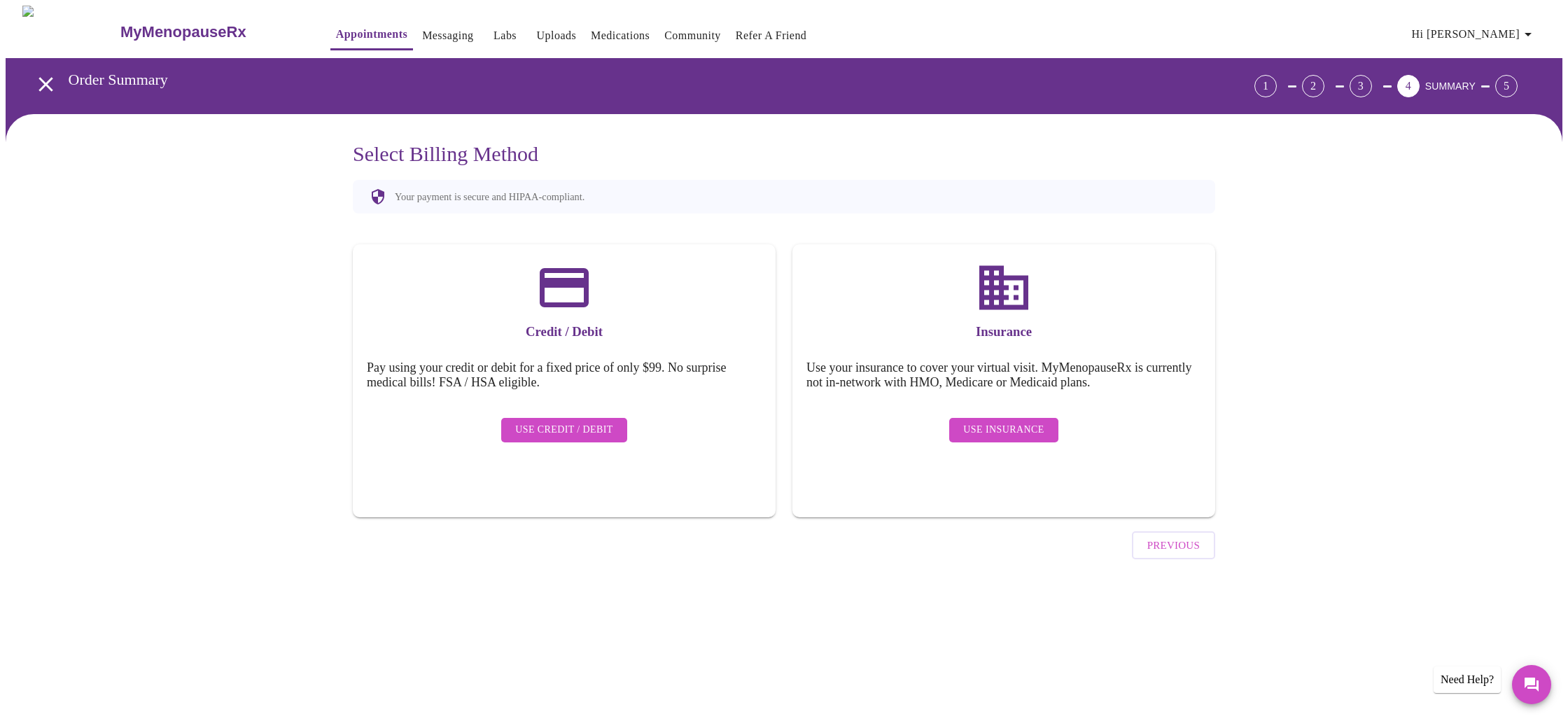
scroll to position [0, 0]
click at [1033, 424] on span "Use Insurance" at bounding box center [1004, 430] width 81 height 18
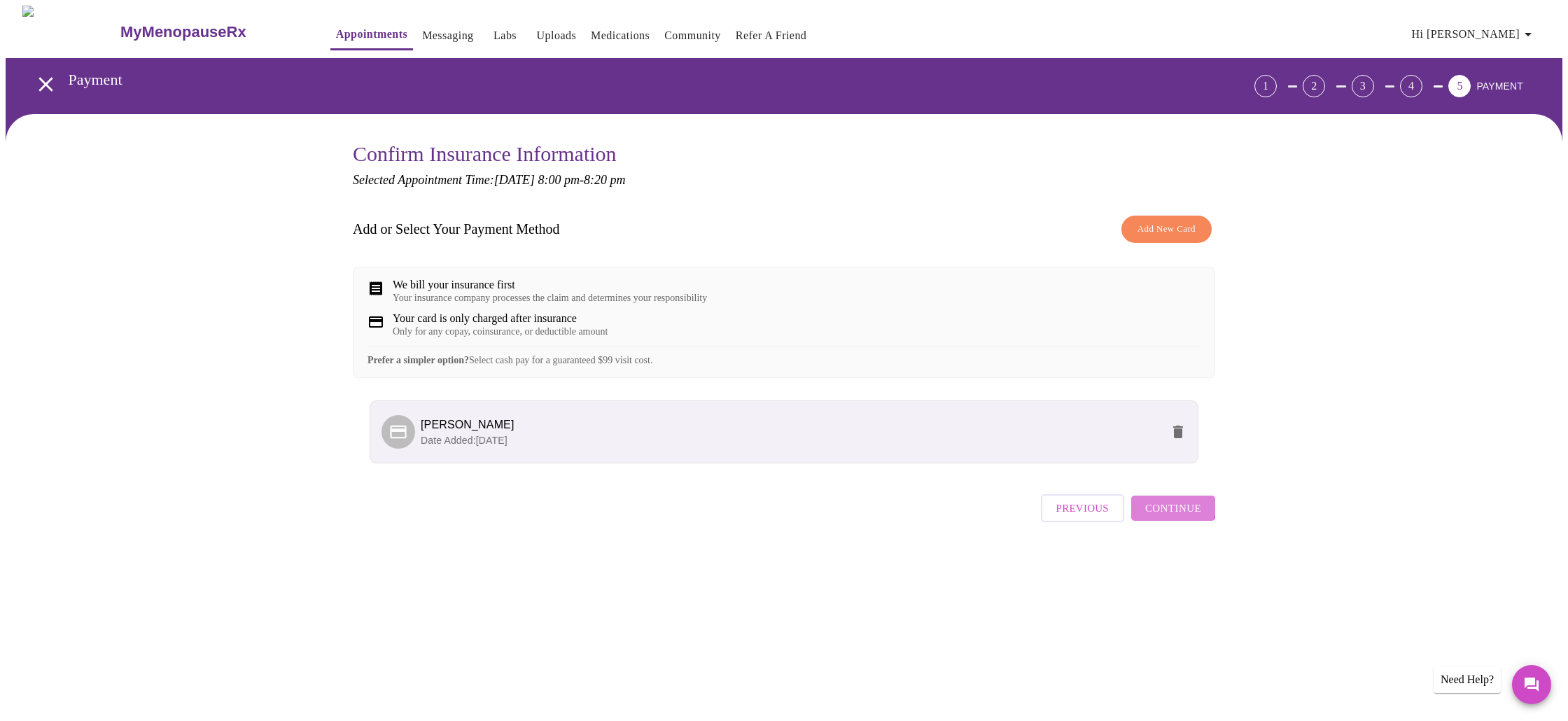
click at [1168, 517] on span "Continue" at bounding box center [1172, 508] width 56 height 18
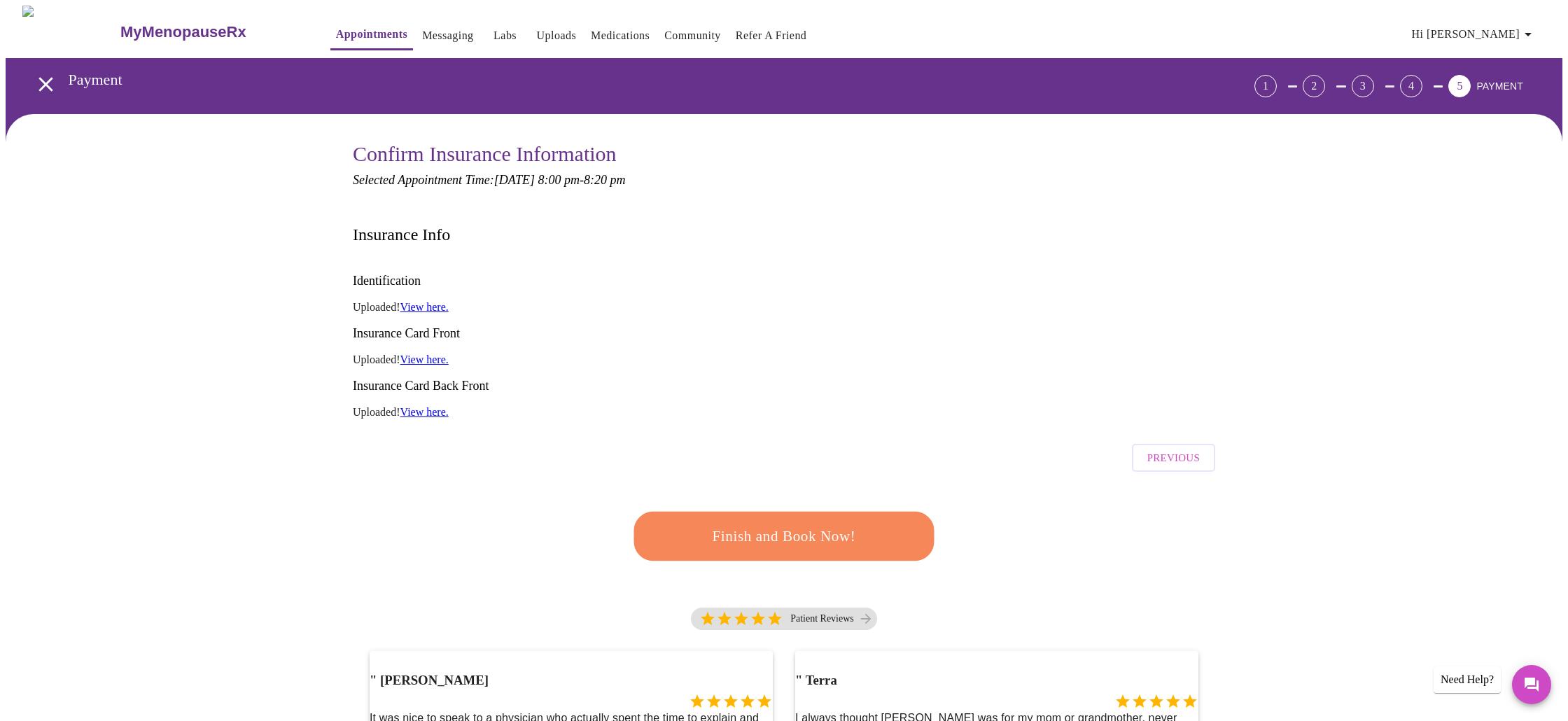
click at [793, 524] on span "Finish and Book Now!" at bounding box center [784, 537] width 259 height 26
